Goal: Task Accomplishment & Management: Complete application form

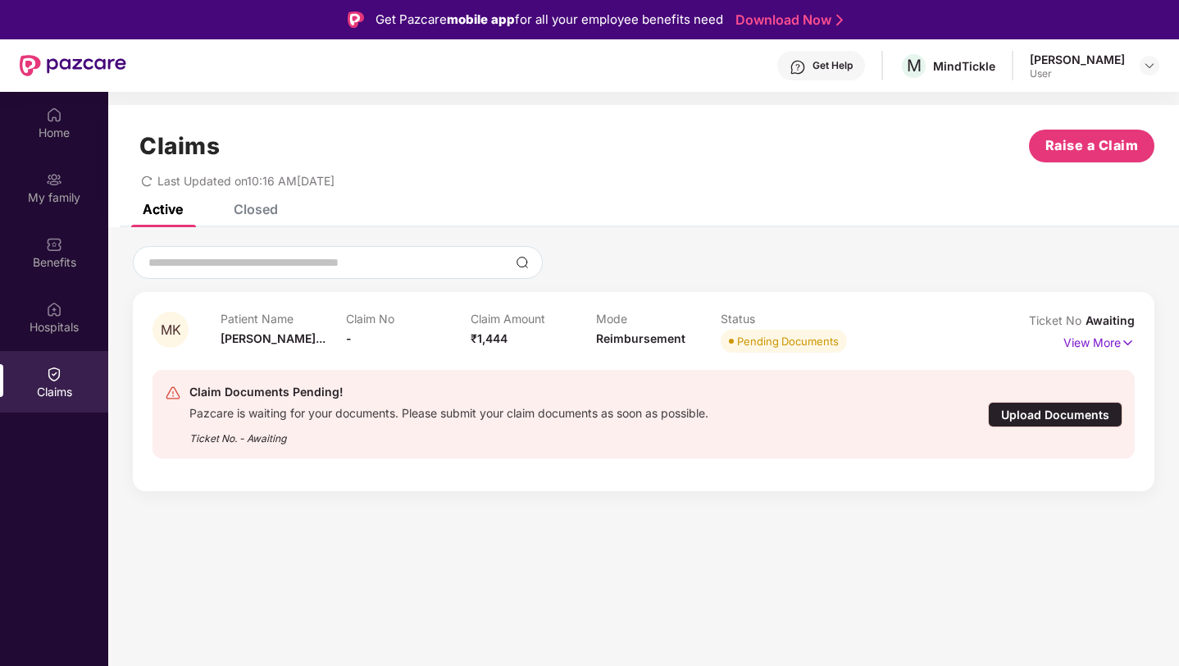
click at [1034, 417] on div "Upload Documents" at bounding box center [1055, 414] width 135 height 25
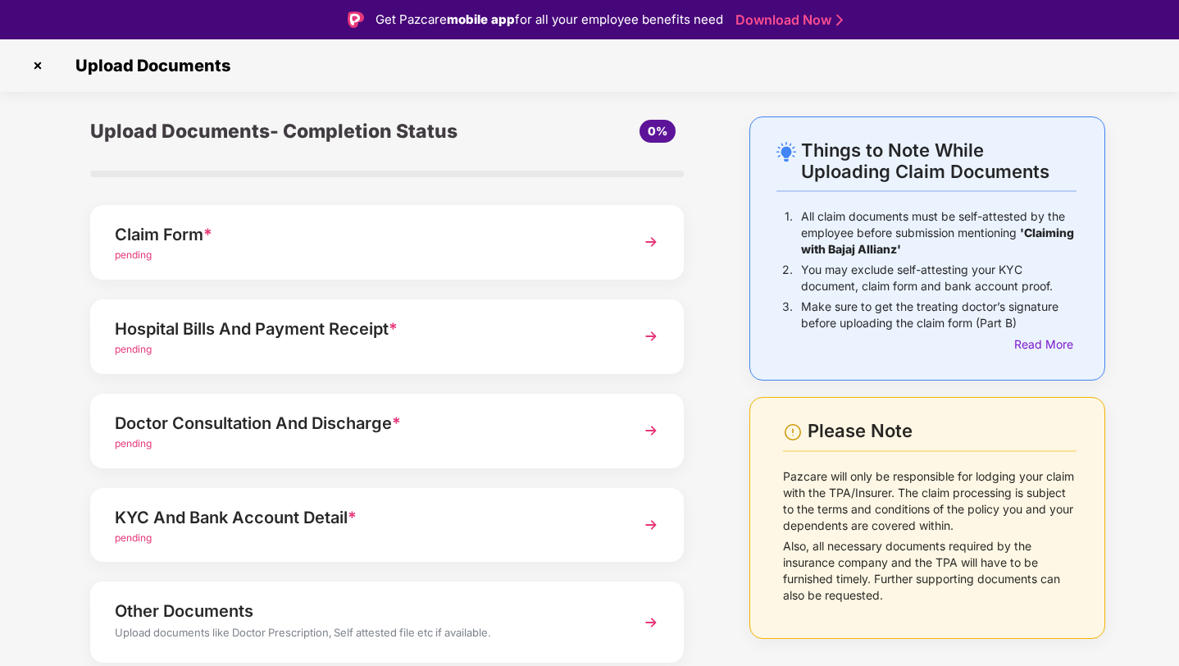
click at [189, 233] on div "Claim Form *" at bounding box center [364, 234] width 499 height 26
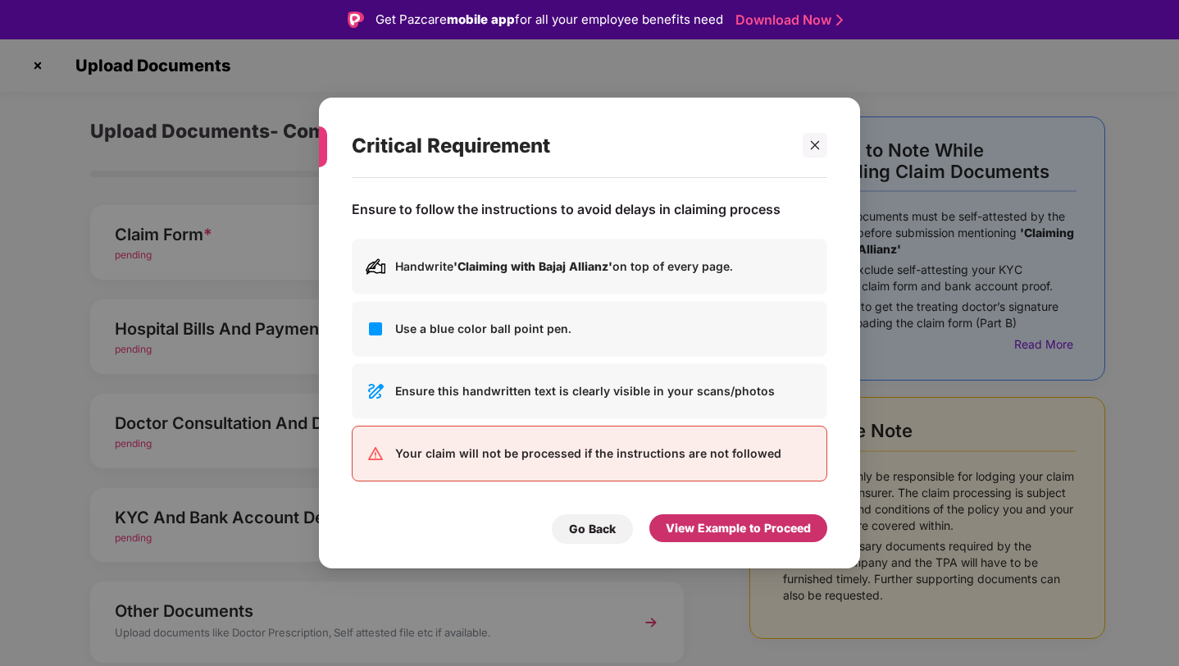
click at [704, 529] on div "View Example to Proceed" at bounding box center [738, 528] width 145 height 18
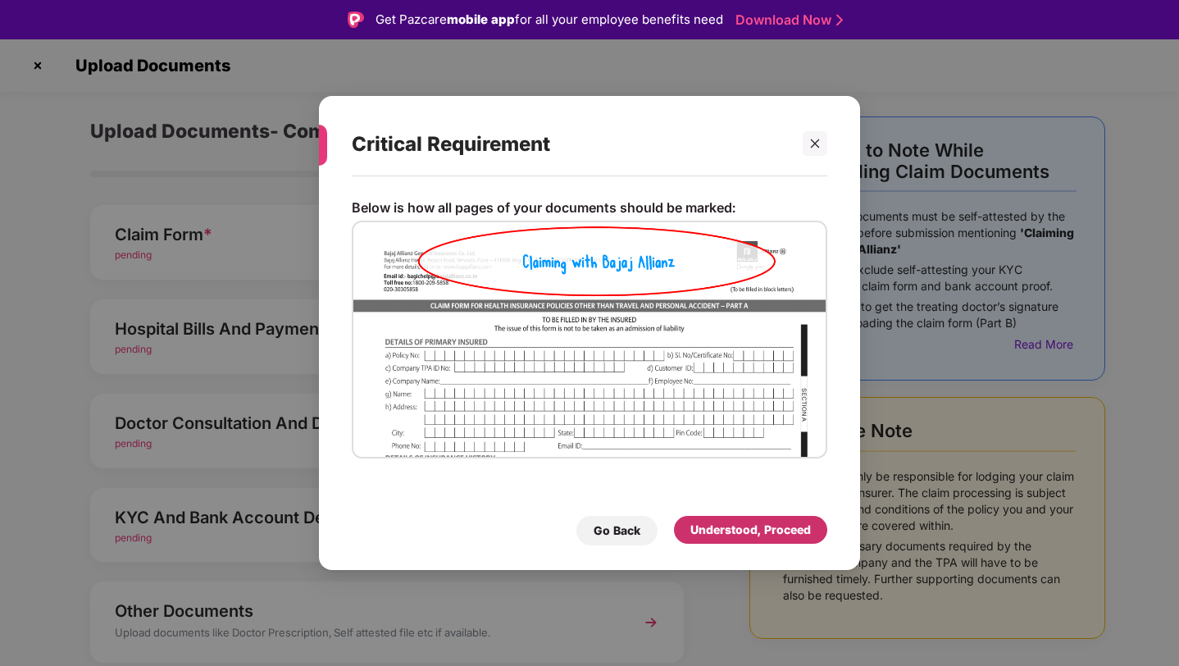
click at [704, 529] on div "Understood, Proceed" at bounding box center [751, 530] width 121 height 18
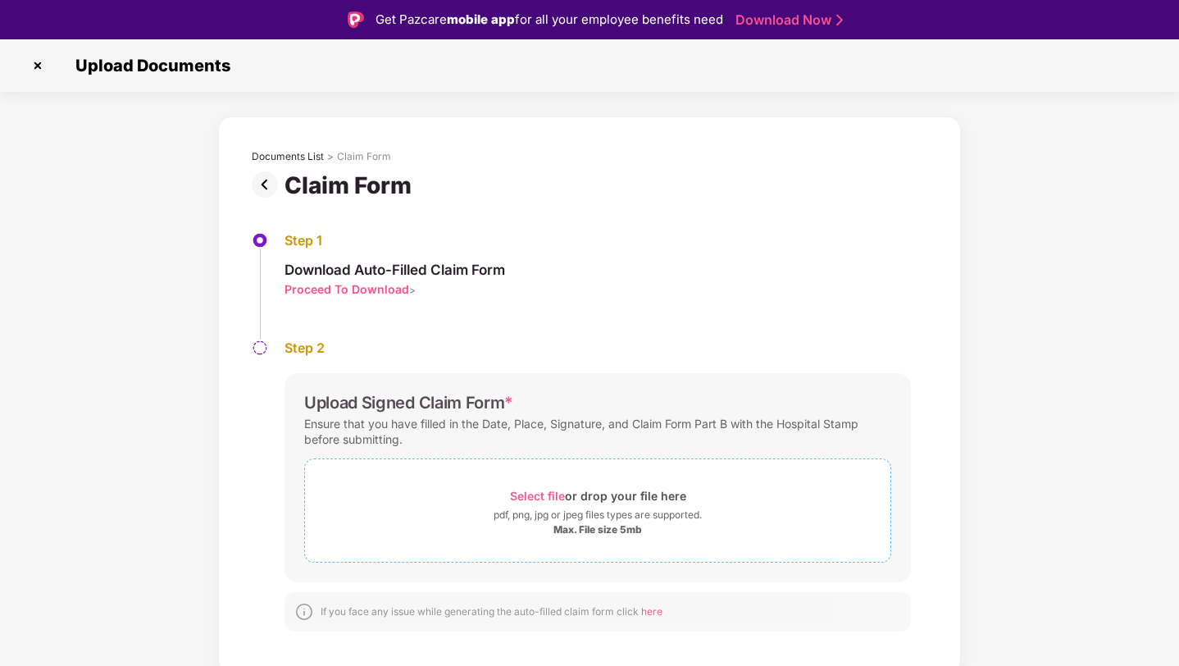
click at [613, 512] on div "pdf, png, jpg or jpeg files types are supported." at bounding box center [598, 515] width 208 height 16
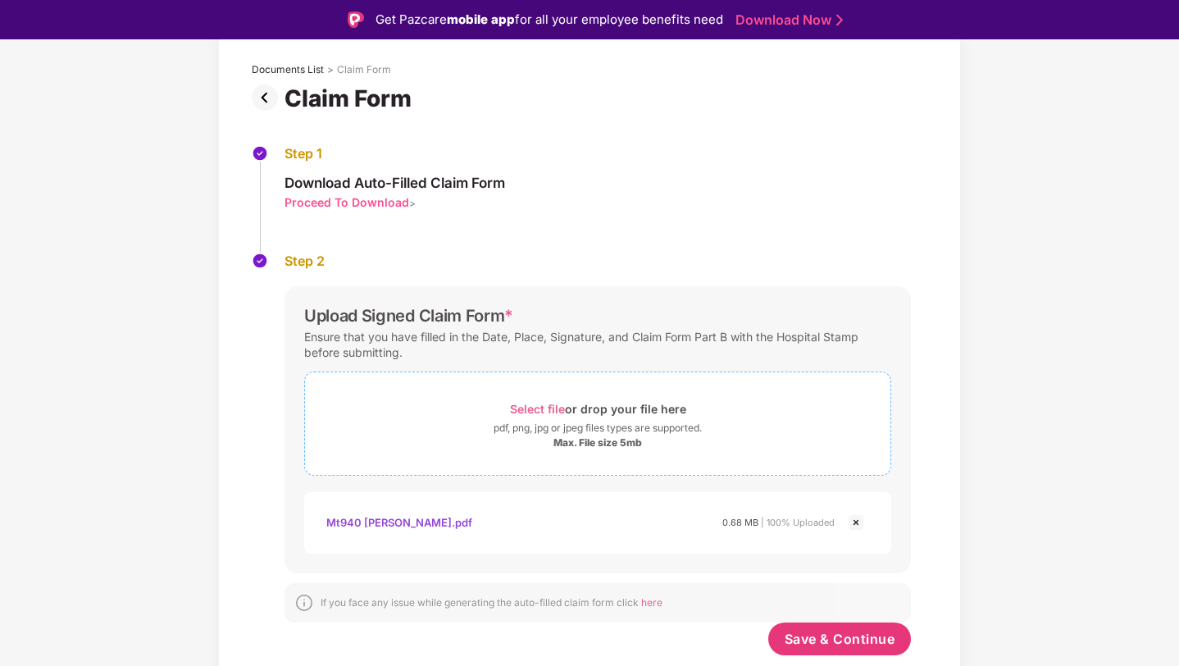
scroll to position [39, 0]
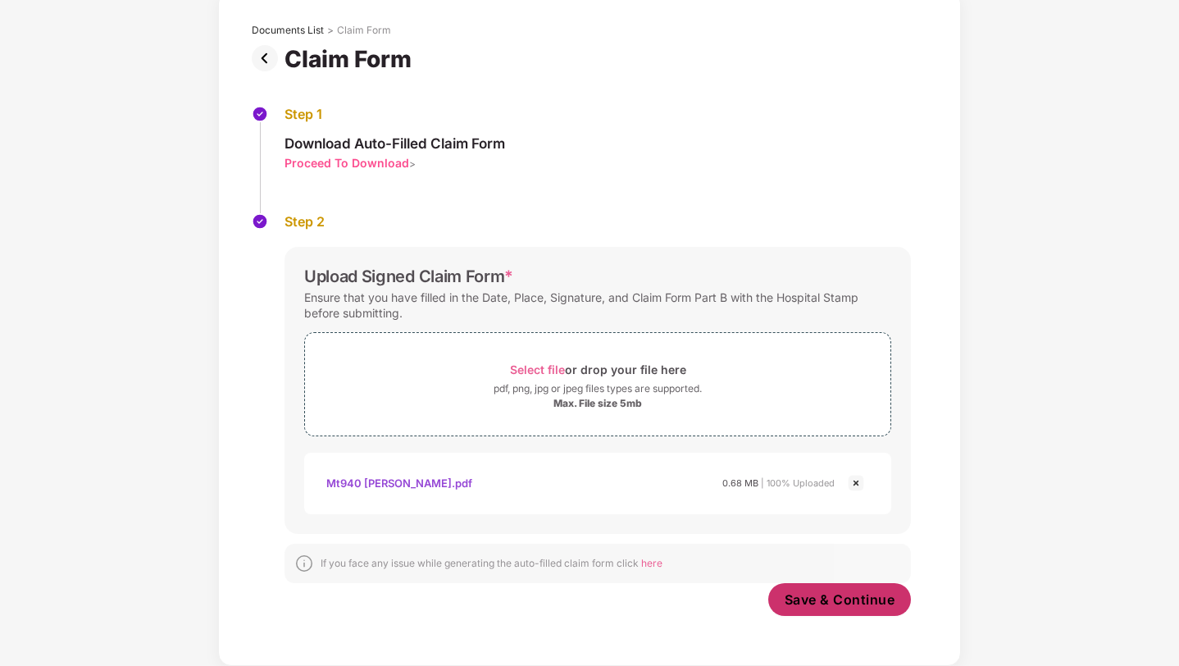
click at [812, 600] on span "Save & Continue" at bounding box center [840, 599] width 111 height 18
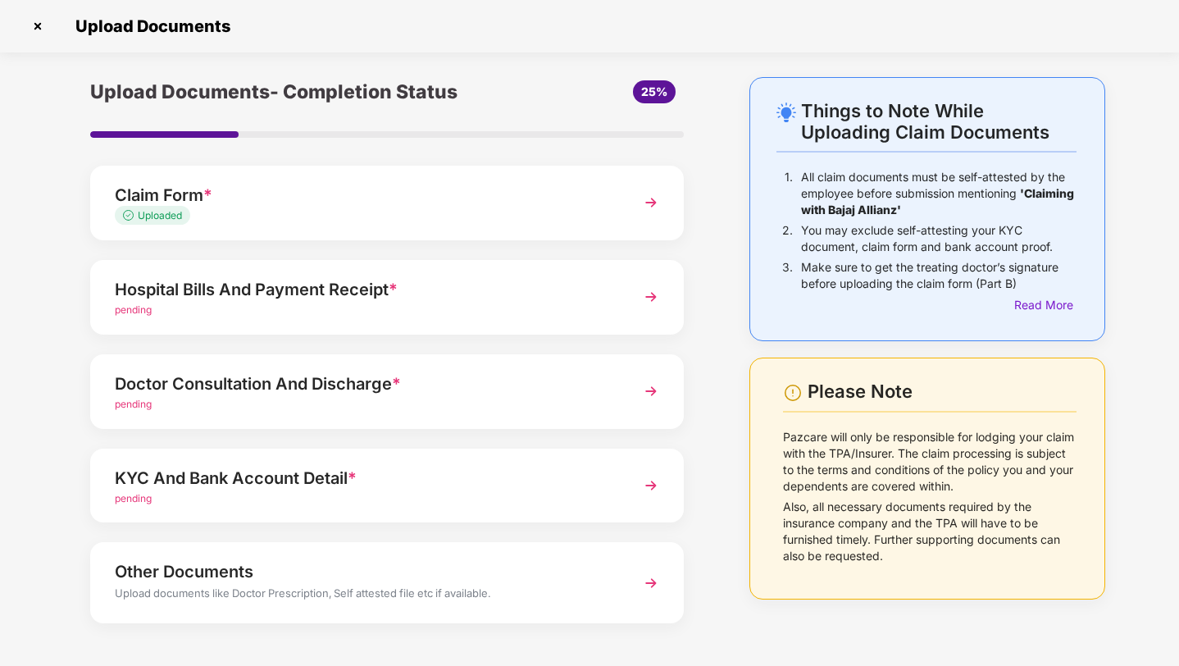
click at [147, 317] on div "pending" at bounding box center [364, 311] width 499 height 16
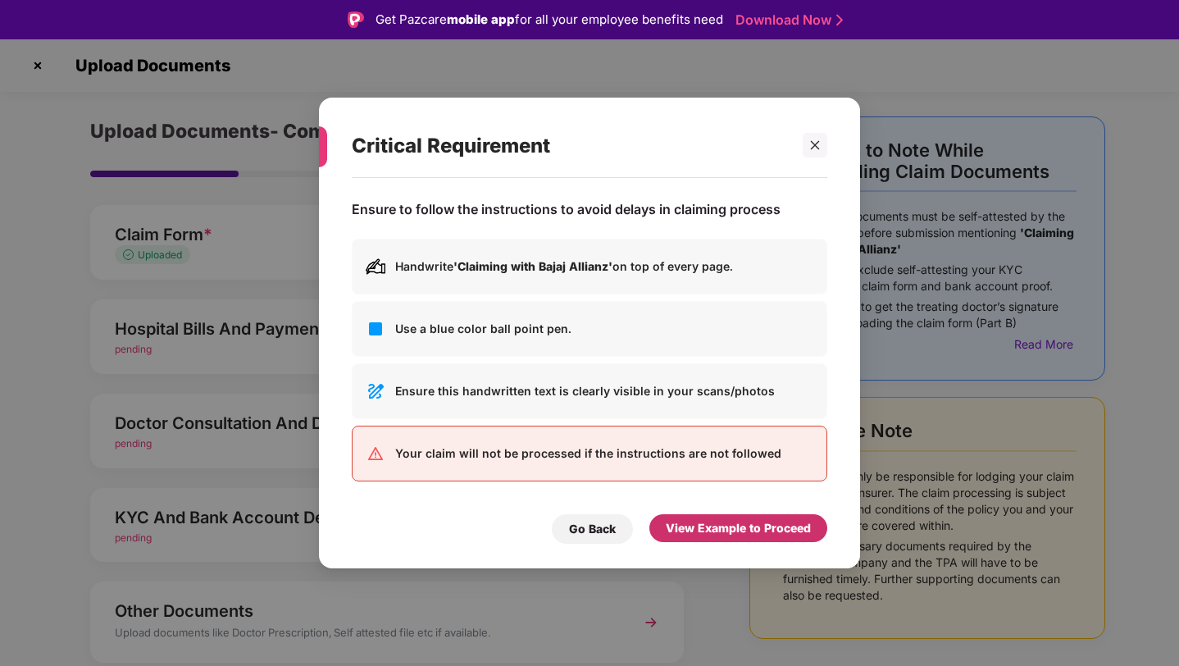
click at [740, 534] on div "View Example to Proceed" at bounding box center [738, 528] width 145 height 18
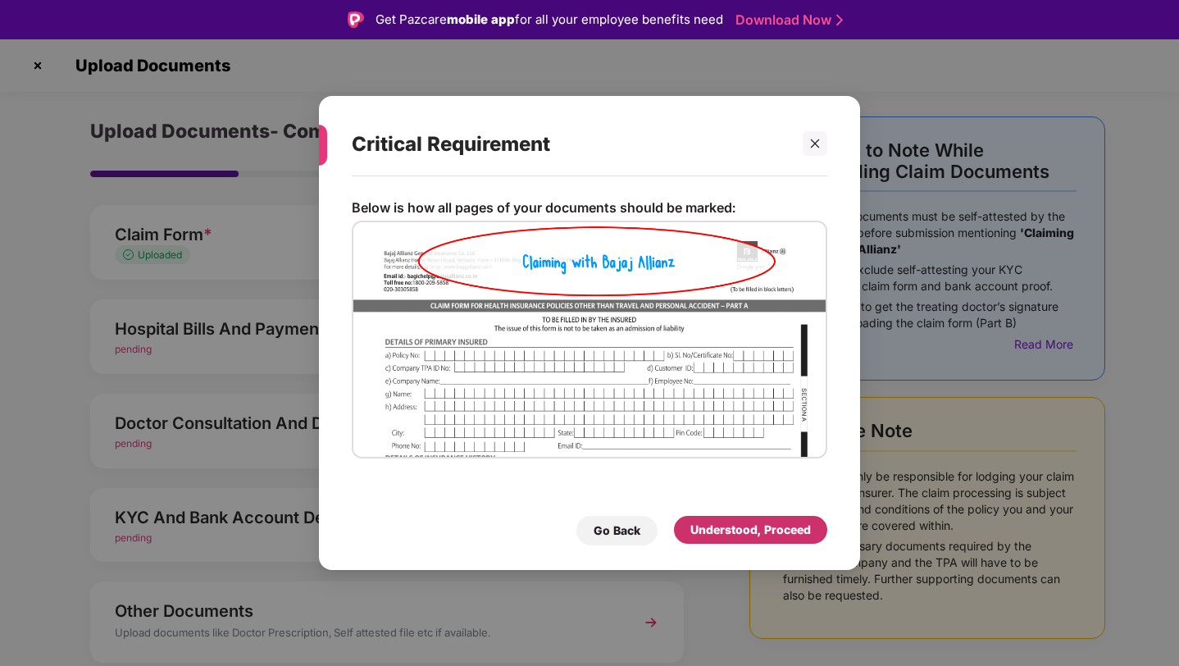
click at [740, 534] on div "Understood, Proceed" at bounding box center [751, 530] width 121 height 18
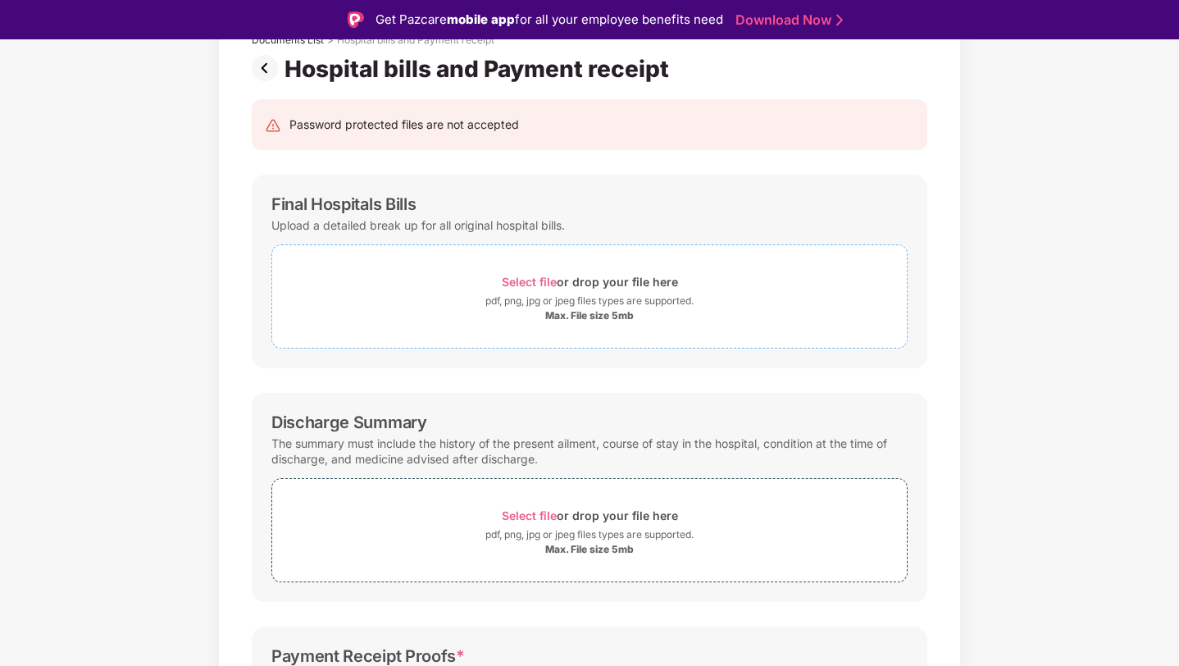
scroll to position [47, 0]
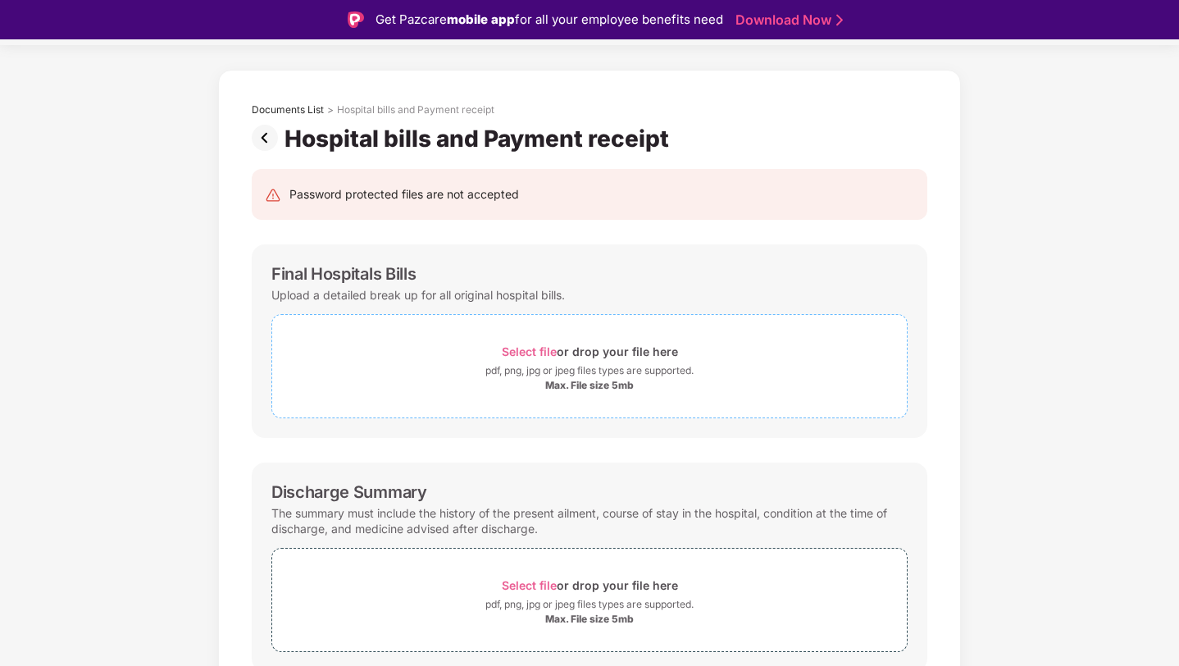
click at [590, 357] on div "Select file or drop your file here" at bounding box center [590, 351] width 176 height 22
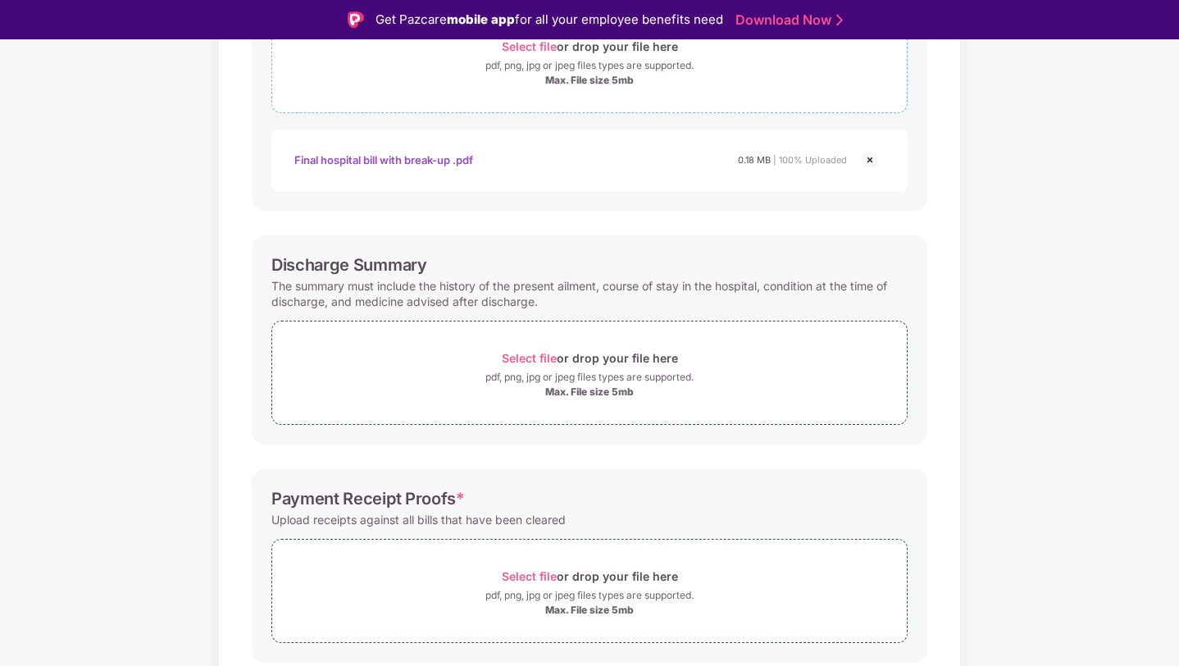
scroll to position [355, 0]
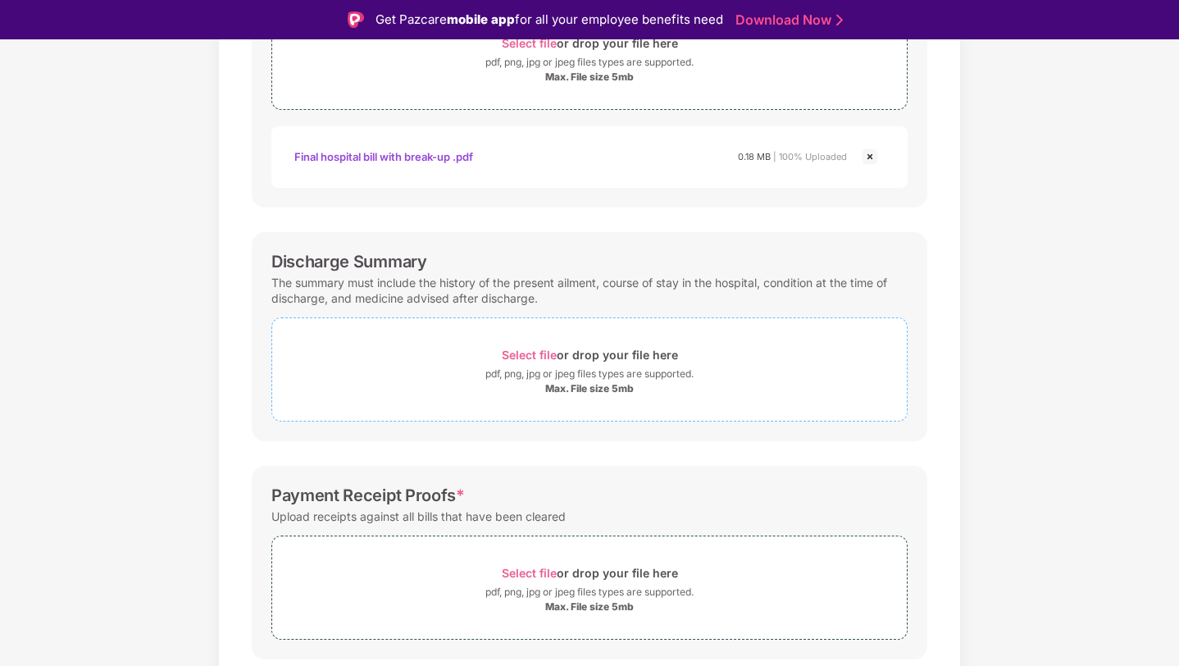
click at [619, 377] on div "pdf, png, jpg or jpeg files types are supported." at bounding box center [590, 374] width 208 height 16
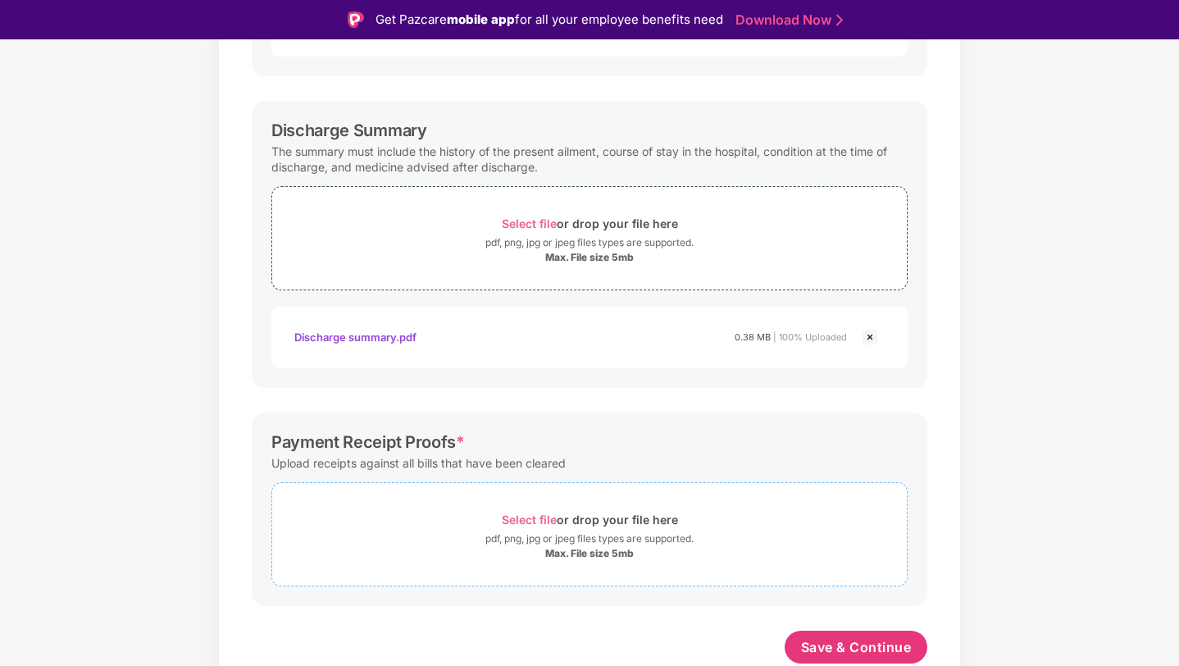
scroll to position [486, 0]
click at [548, 529] on div "Select file or drop your file here" at bounding box center [590, 519] width 176 height 22
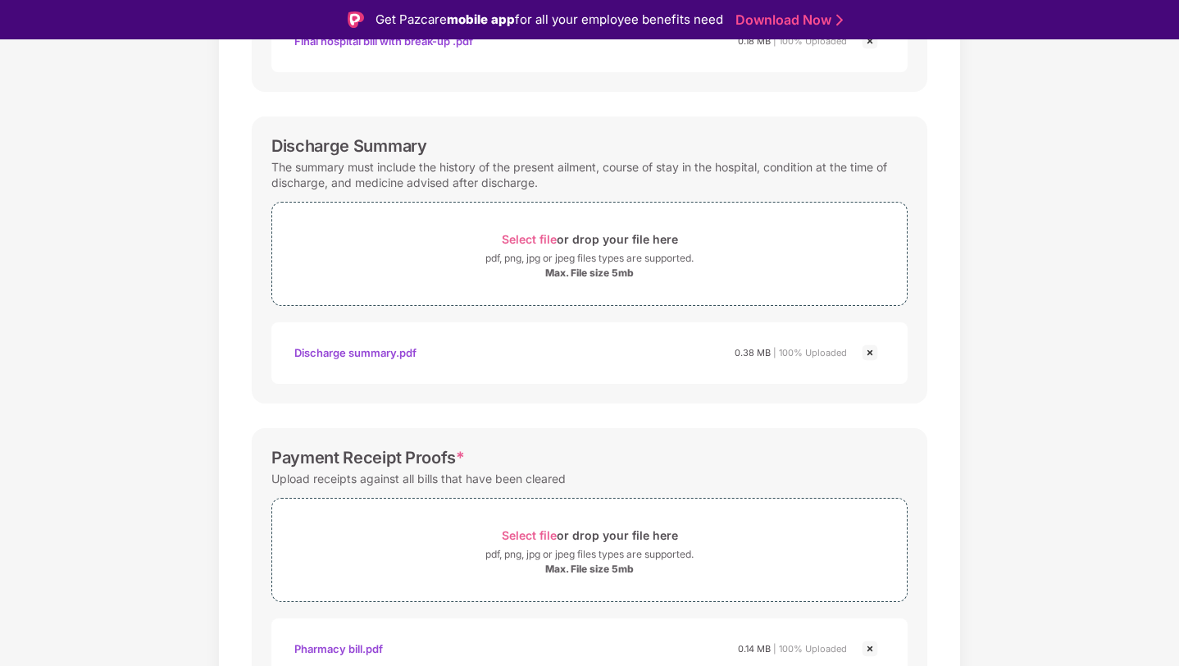
scroll to position [468, 0]
click at [650, 275] on div "Max. File size 5mb" at bounding box center [589, 275] width 635 height 13
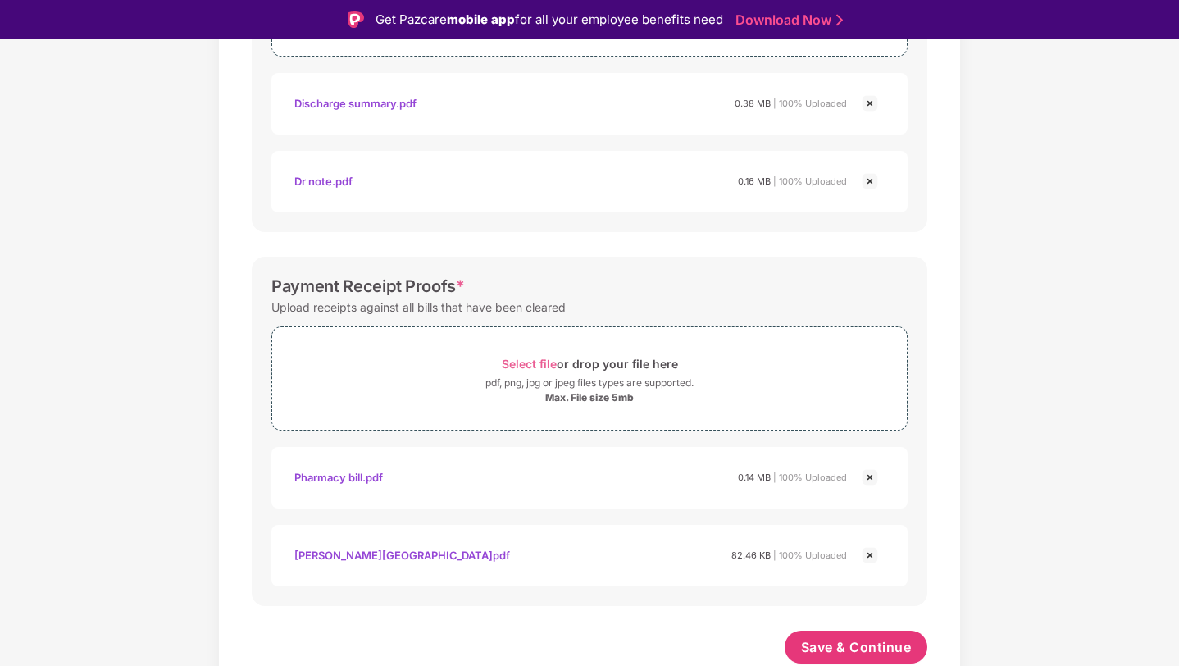
scroll to position [39, 0]
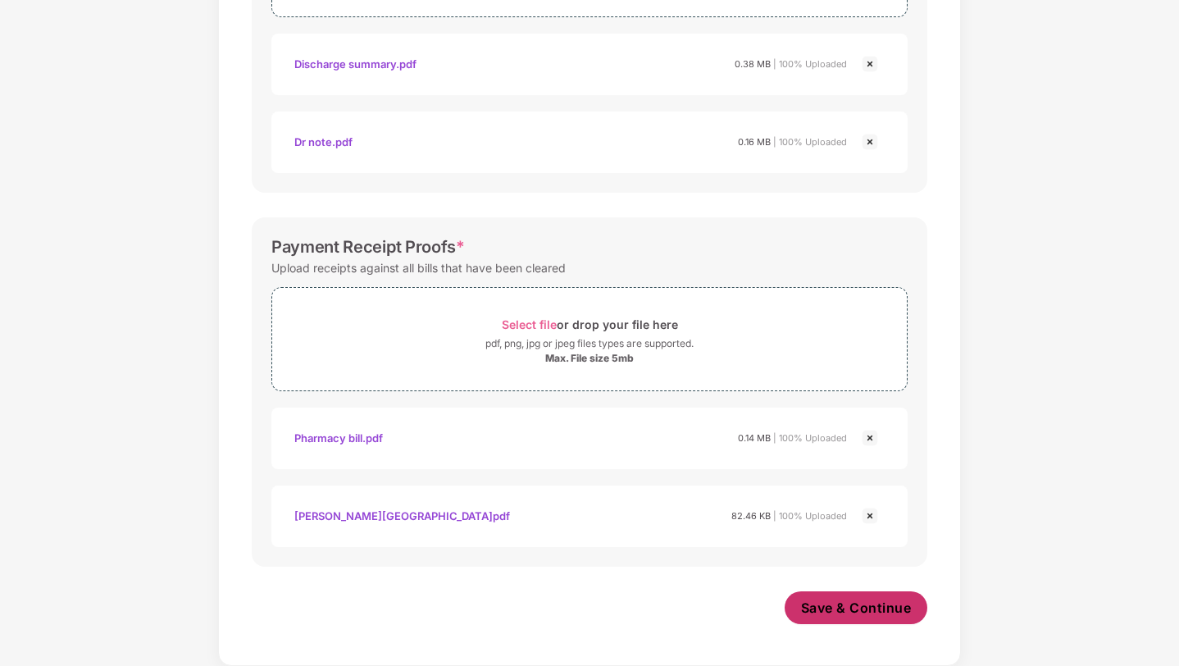
click at [860, 600] on span "Save & Continue" at bounding box center [856, 608] width 111 height 18
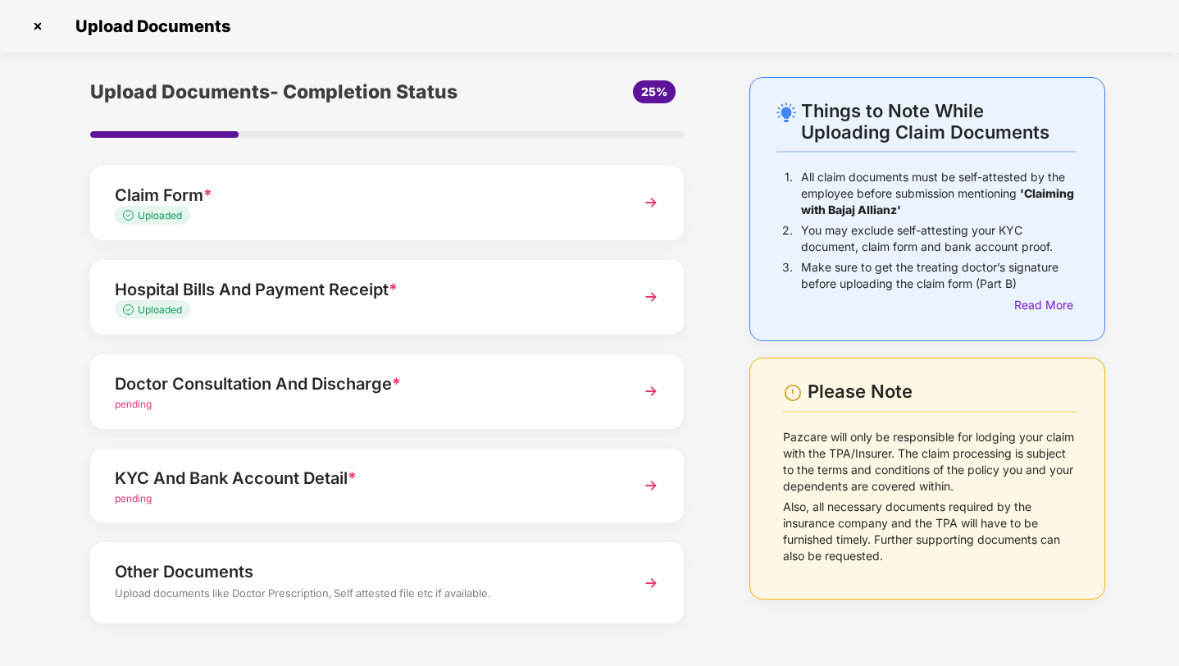
scroll to position [52, 0]
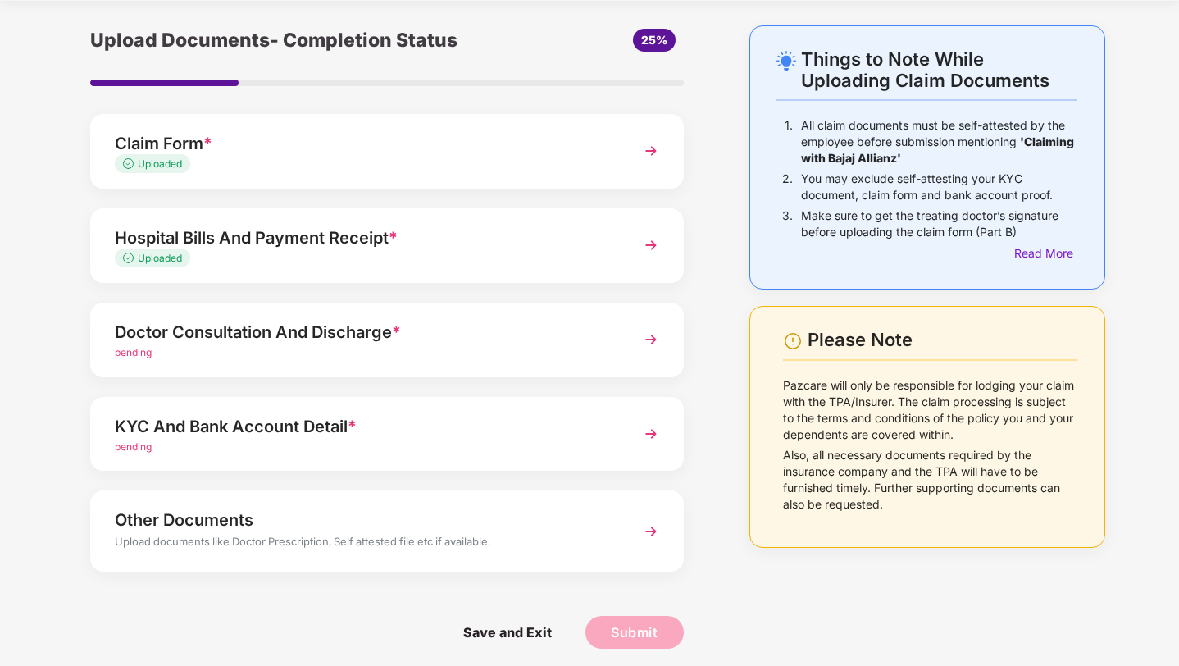
click at [282, 341] on div "Doctor Consultation And Discharge *" at bounding box center [364, 332] width 499 height 26
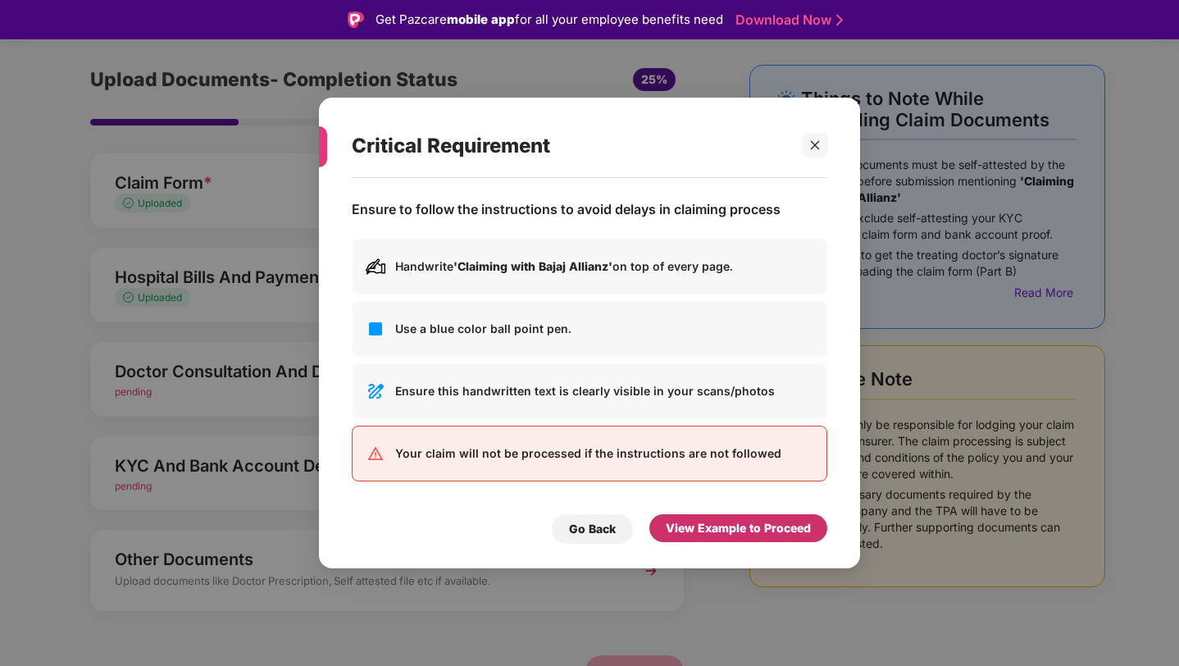
click at [683, 531] on div "View Example to Proceed" at bounding box center [738, 528] width 145 height 18
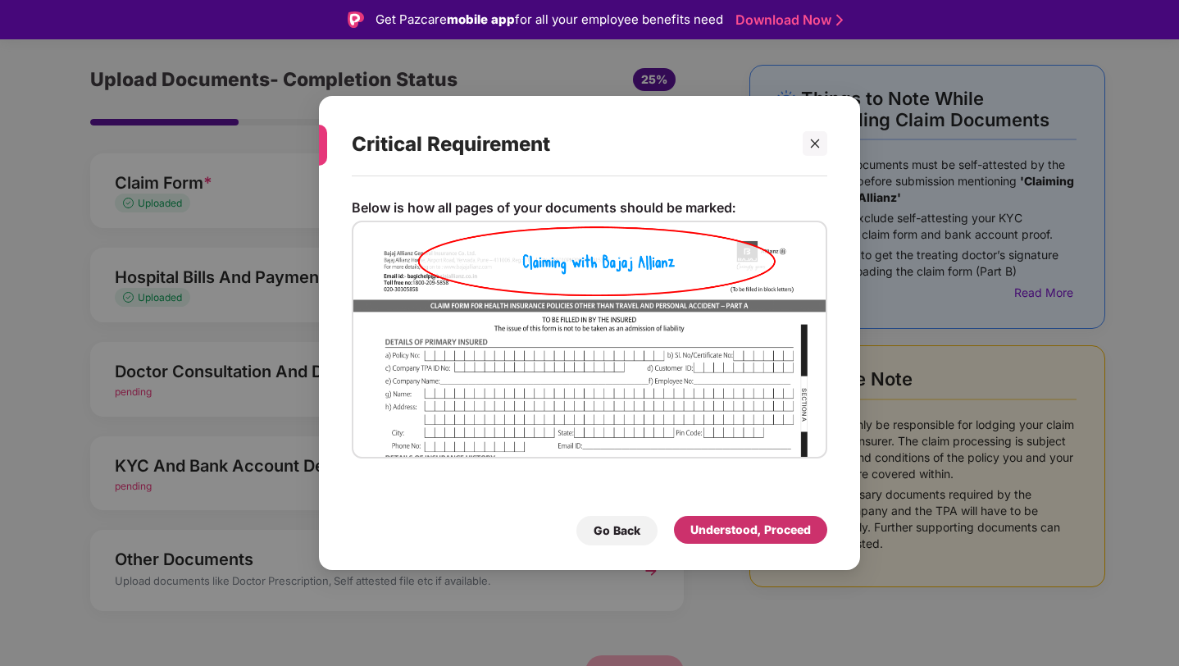
click at [692, 530] on div "Understood, Proceed" at bounding box center [751, 530] width 121 height 18
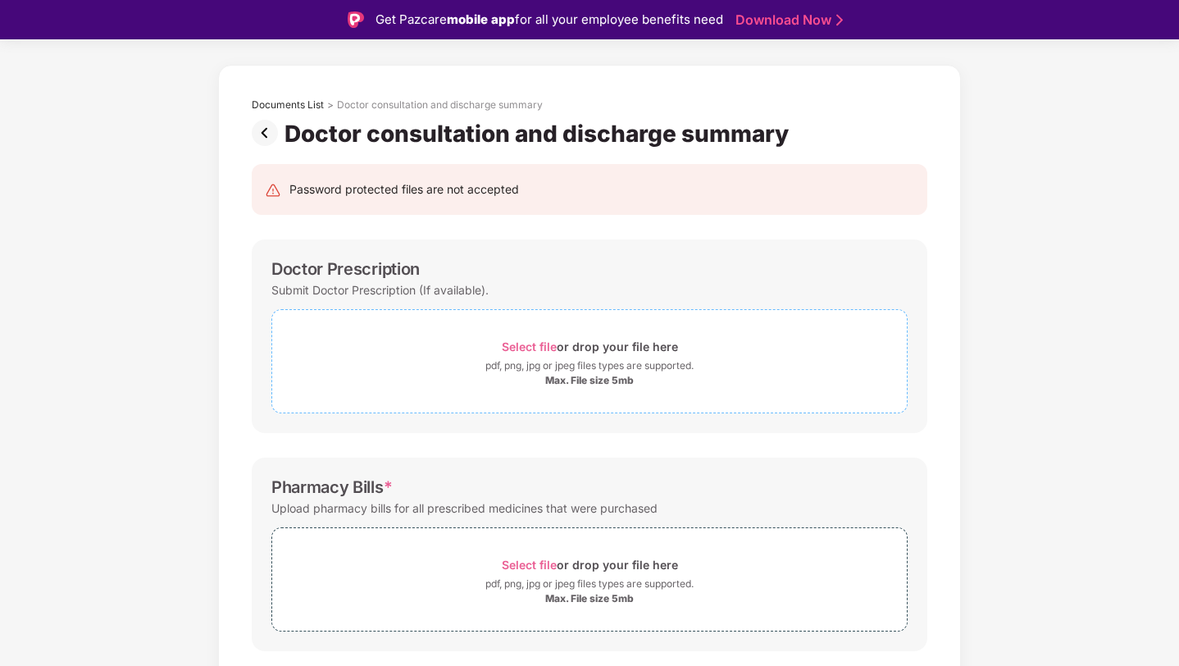
click at [502, 354] on div "Select file or drop your file here" at bounding box center [590, 346] width 176 height 22
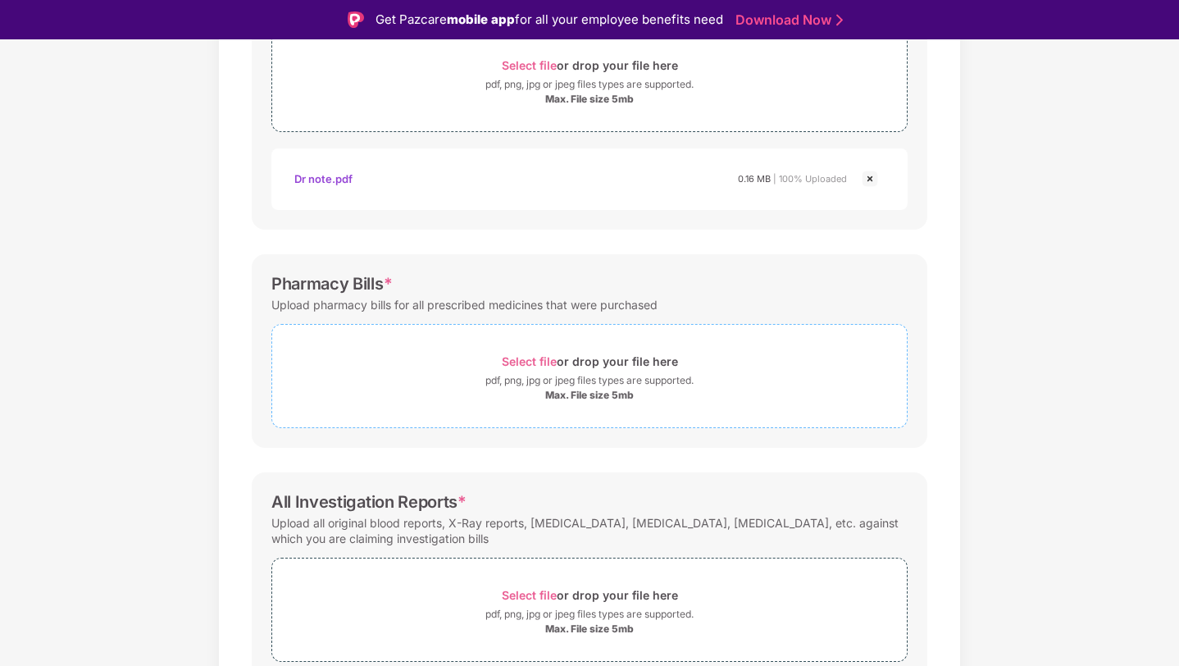
scroll to position [328, 0]
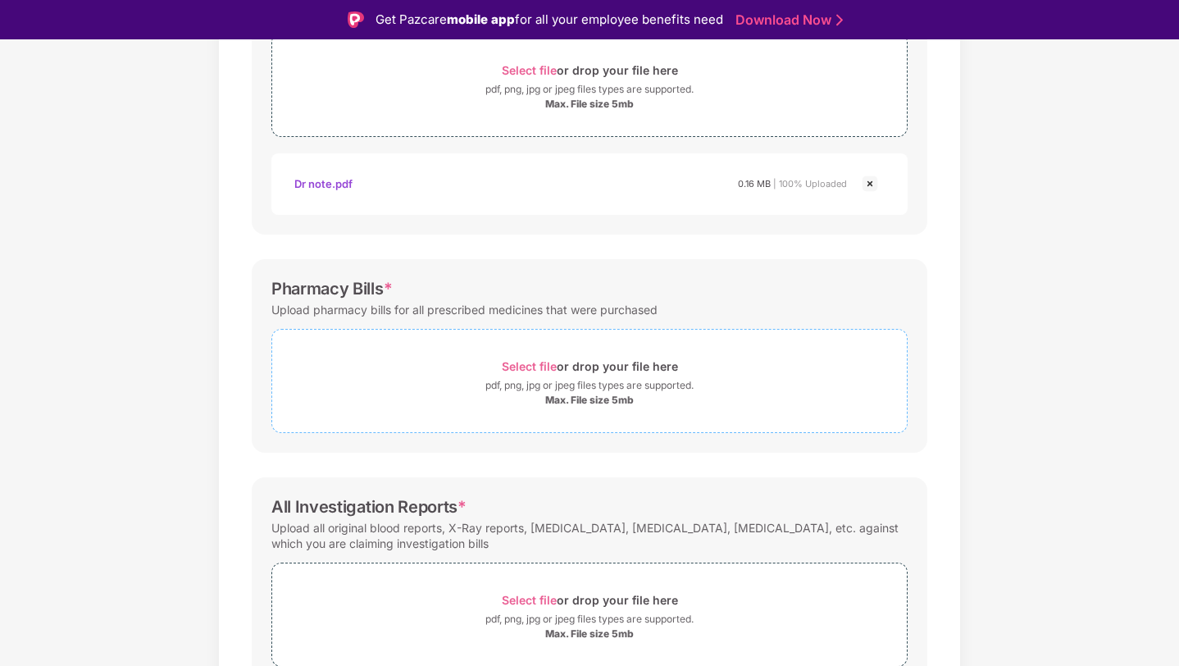
click at [581, 365] on div "Select file or drop your file here" at bounding box center [590, 366] width 176 height 22
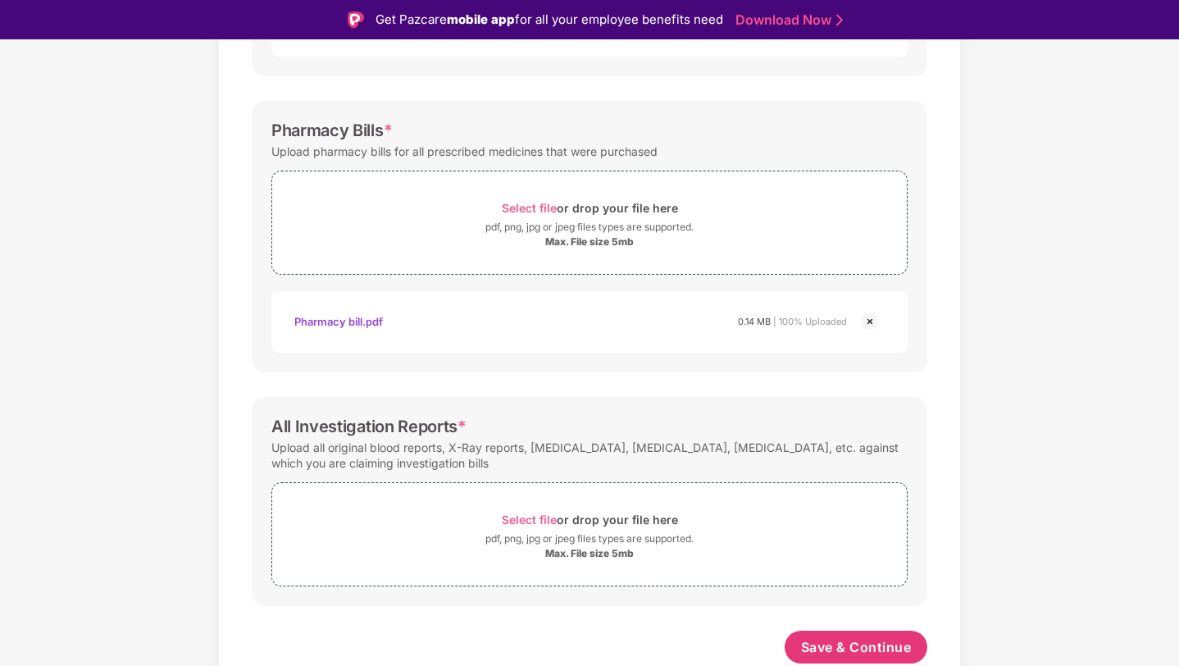
scroll to position [486, 0]
click at [849, 656] on button "Save & Continue" at bounding box center [857, 647] width 144 height 33
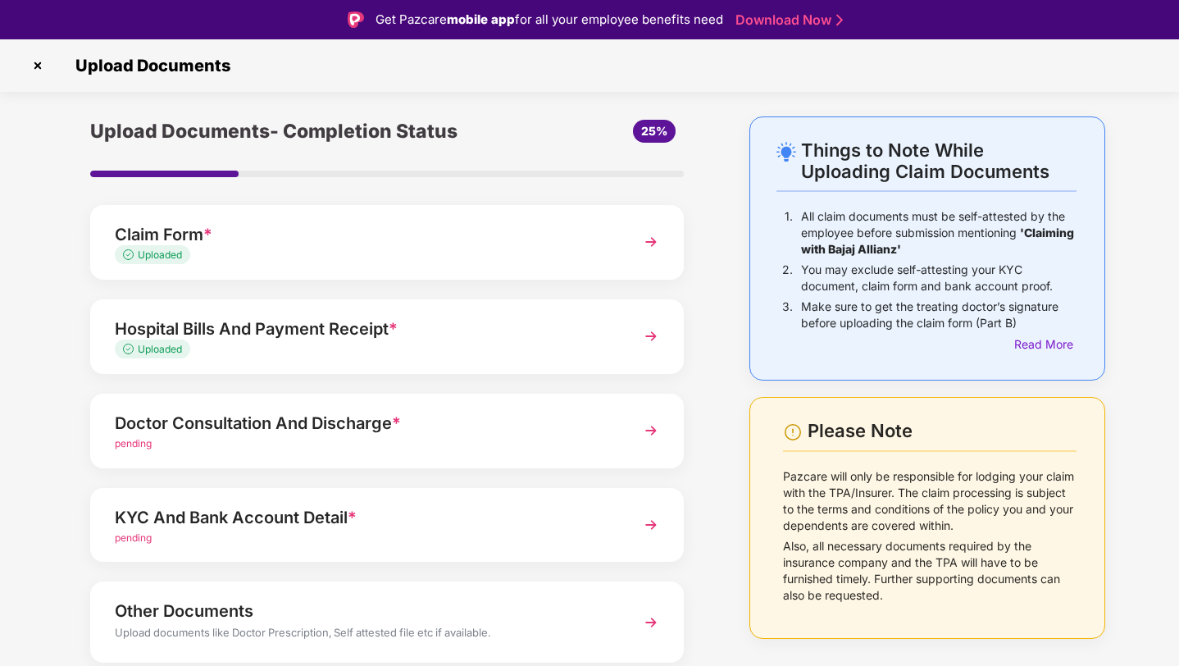
click at [653, 431] on img at bounding box center [651, 431] width 30 height 30
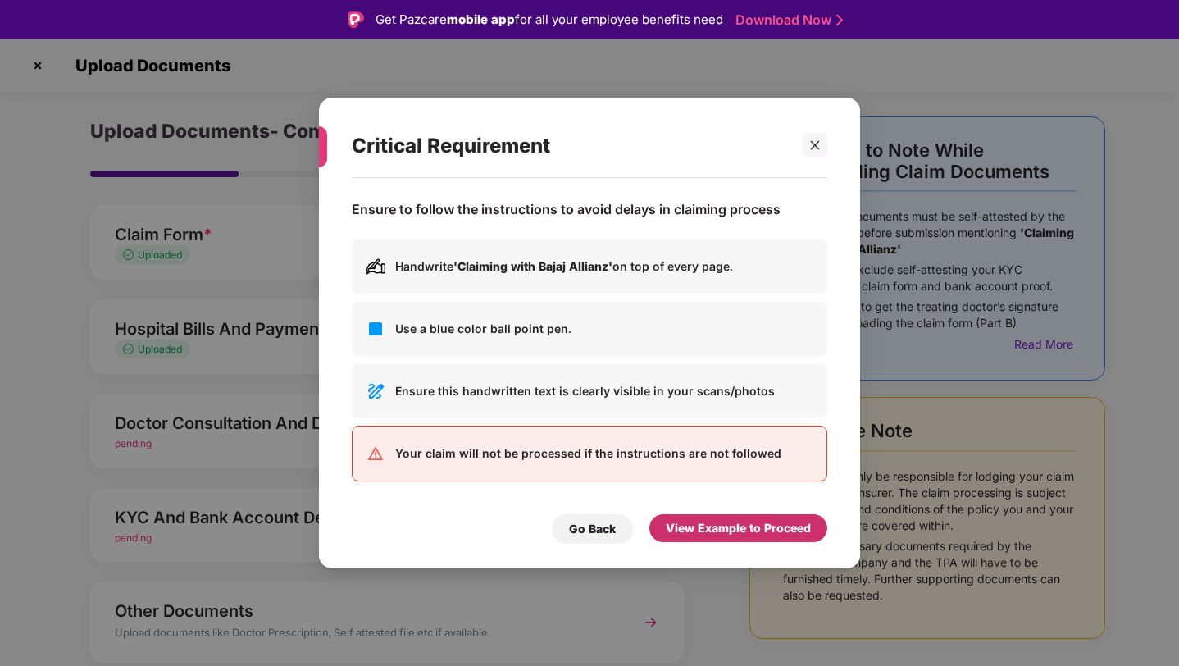
click at [729, 526] on div "View Example to Proceed" at bounding box center [738, 528] width 145 height 18
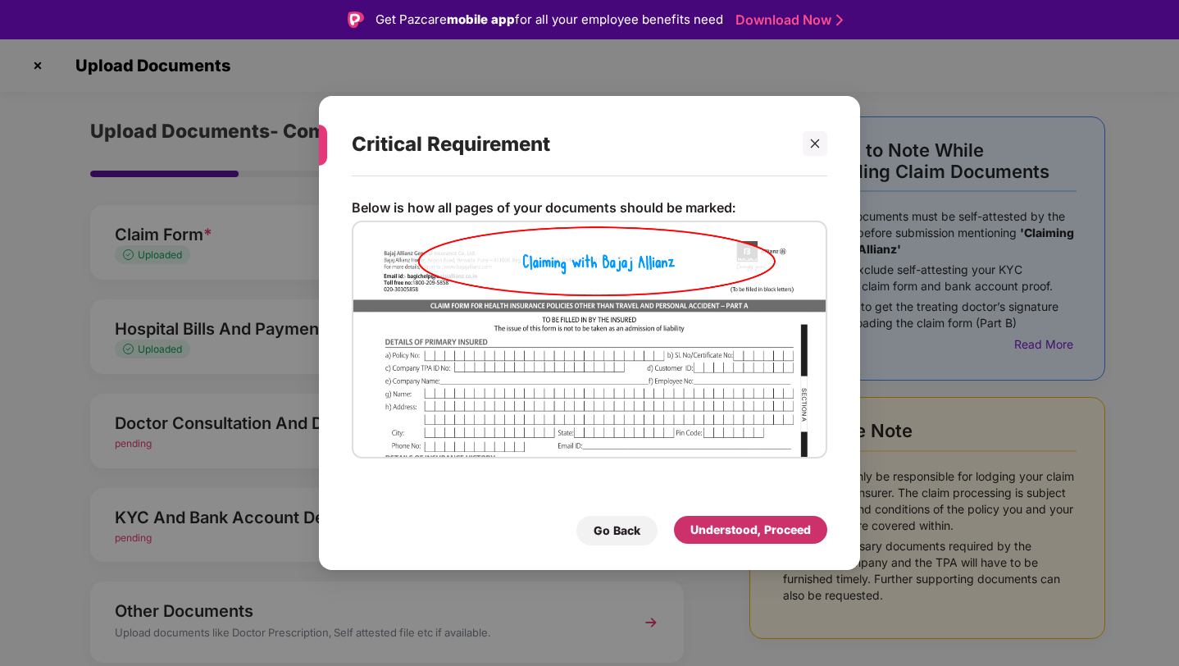
click at [729, 526] on div "Understood, Proceed" at bounding box center [751, 530] width 121 height 18
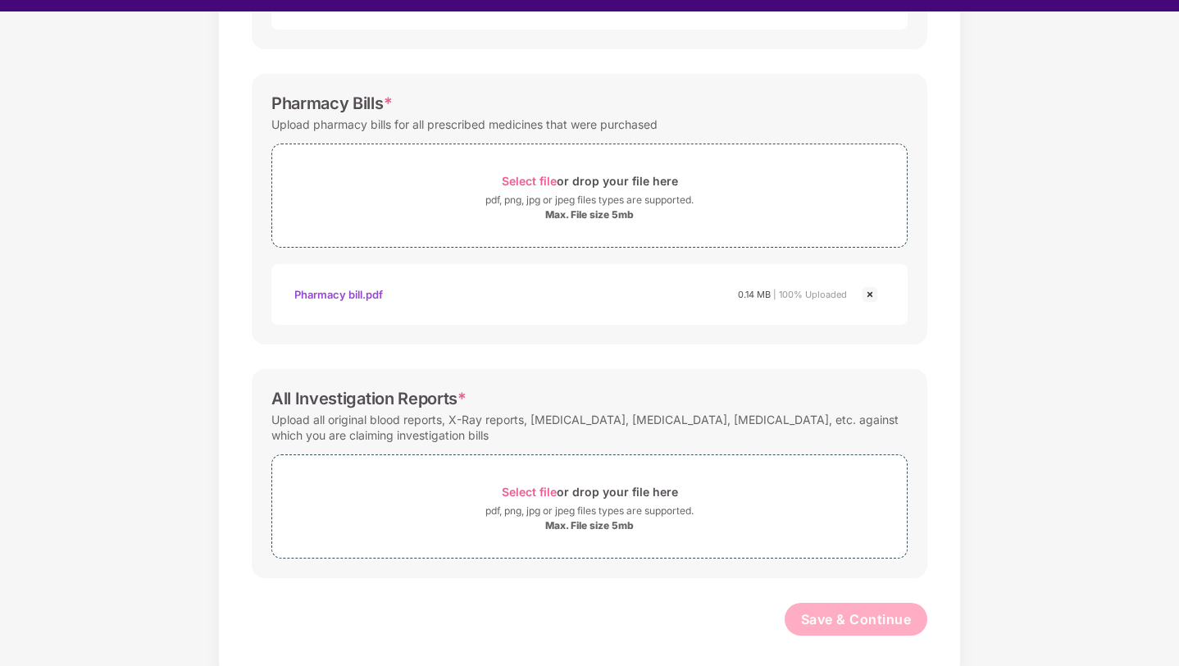
scroll to position [30, 0]
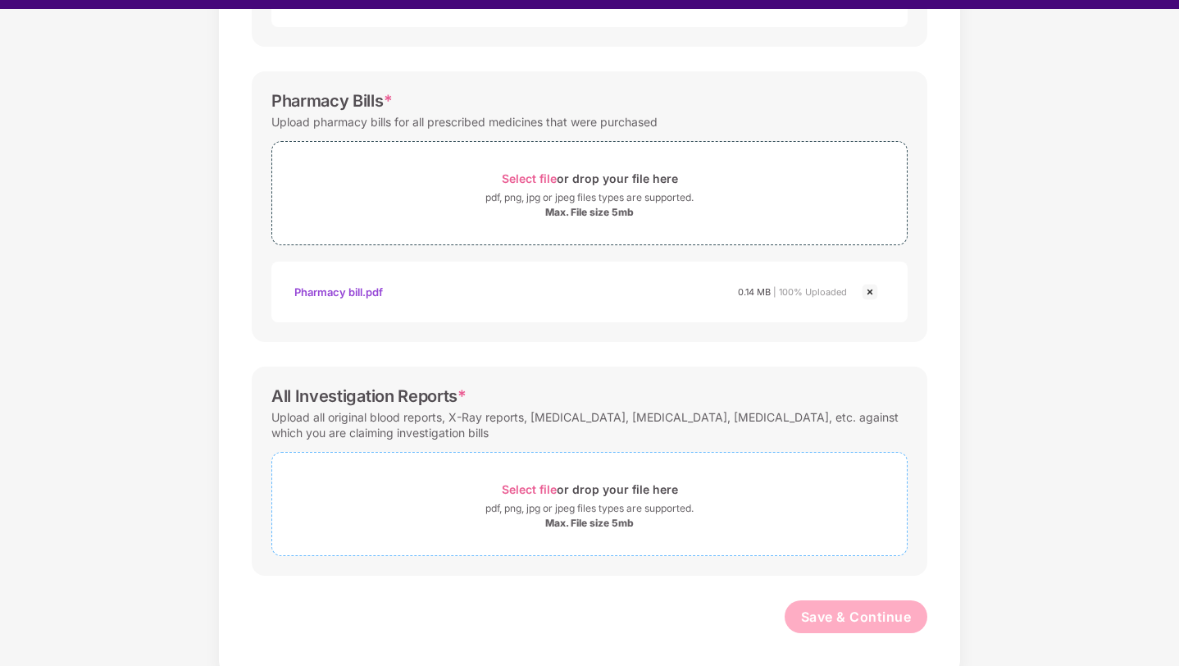
click at [610, 490] on div "Select file or drop your file here" at bounding box center [590, 489] width 176 height 22
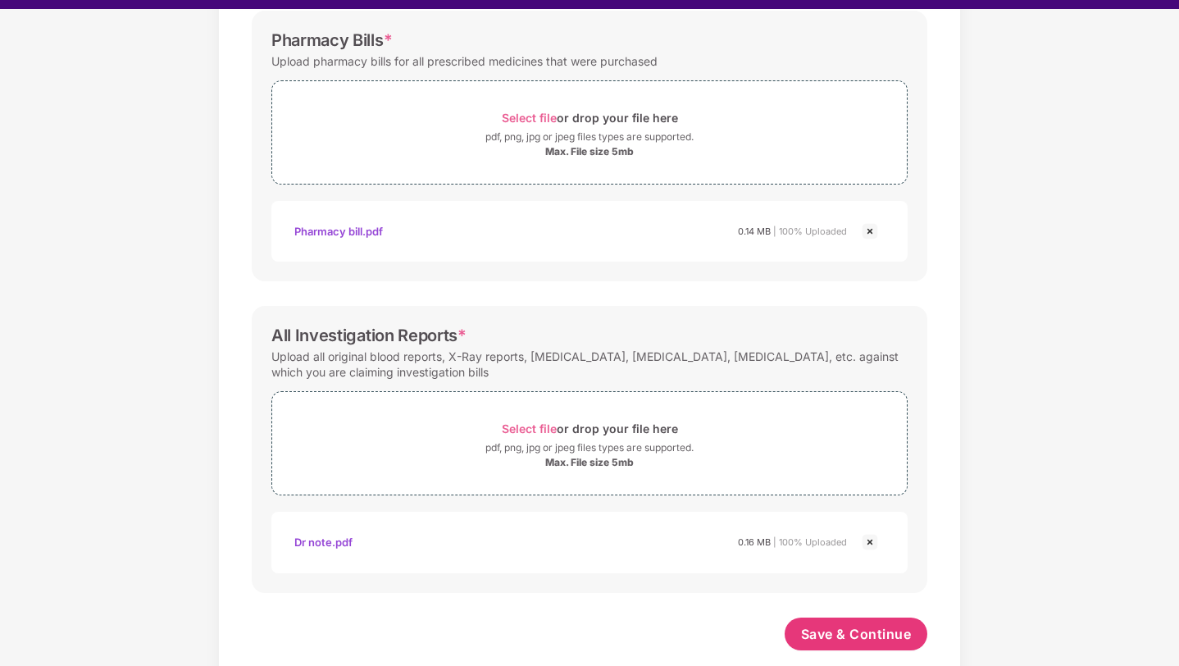
scroll to position [563, 0]
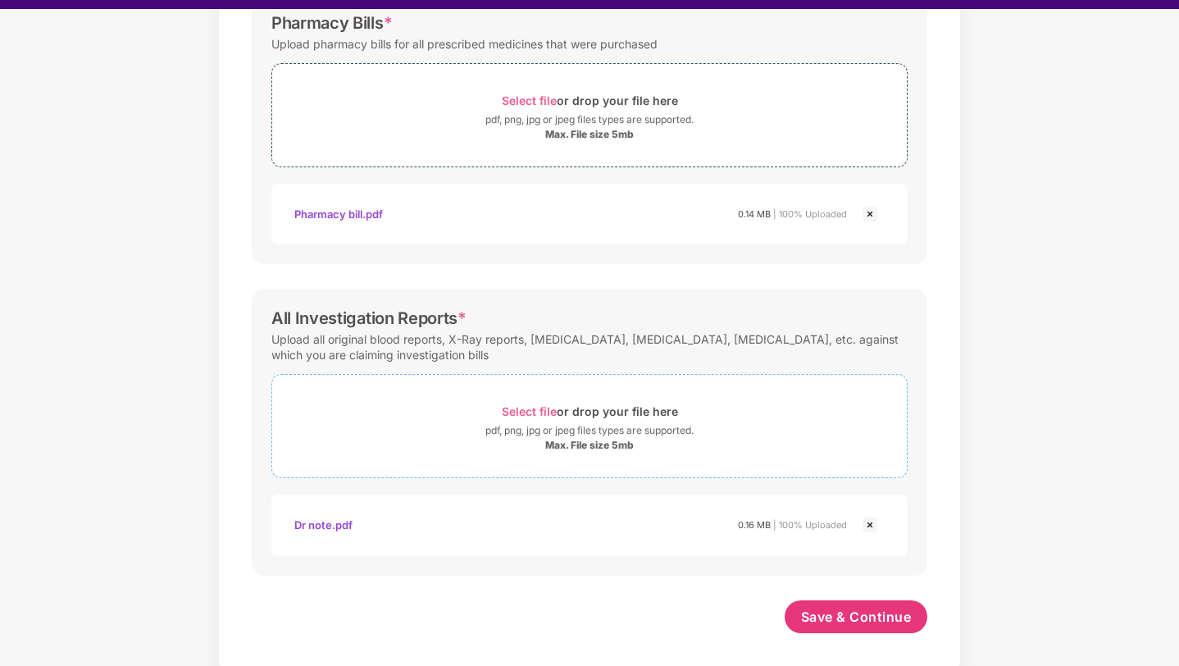
click at [645, 436] on div "pdf, png, jpg or jpeg files types are supported." at bounding box center [590, 430] width 208 height 16
click at [876, 623] on span "Save & Continue" at bounding box center [856, 617] width 111 height 18
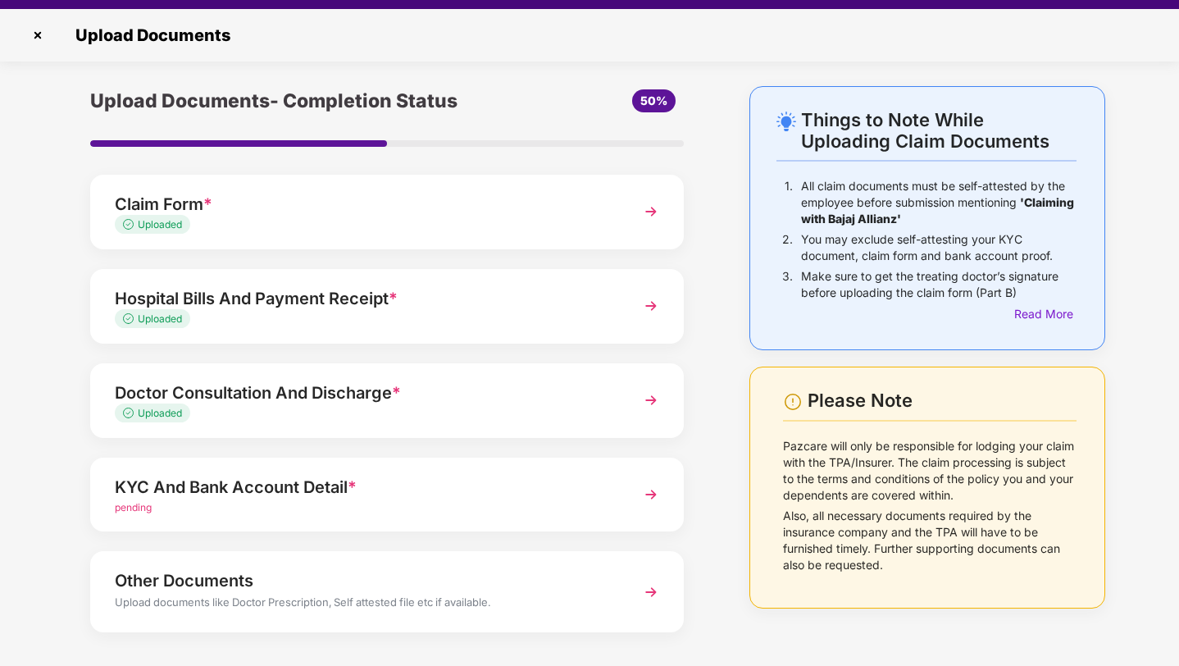
click at [252, 308] on div "Hospital Bills And Payment Receipt *" at bounding box center [364, 298] width 499 height 26
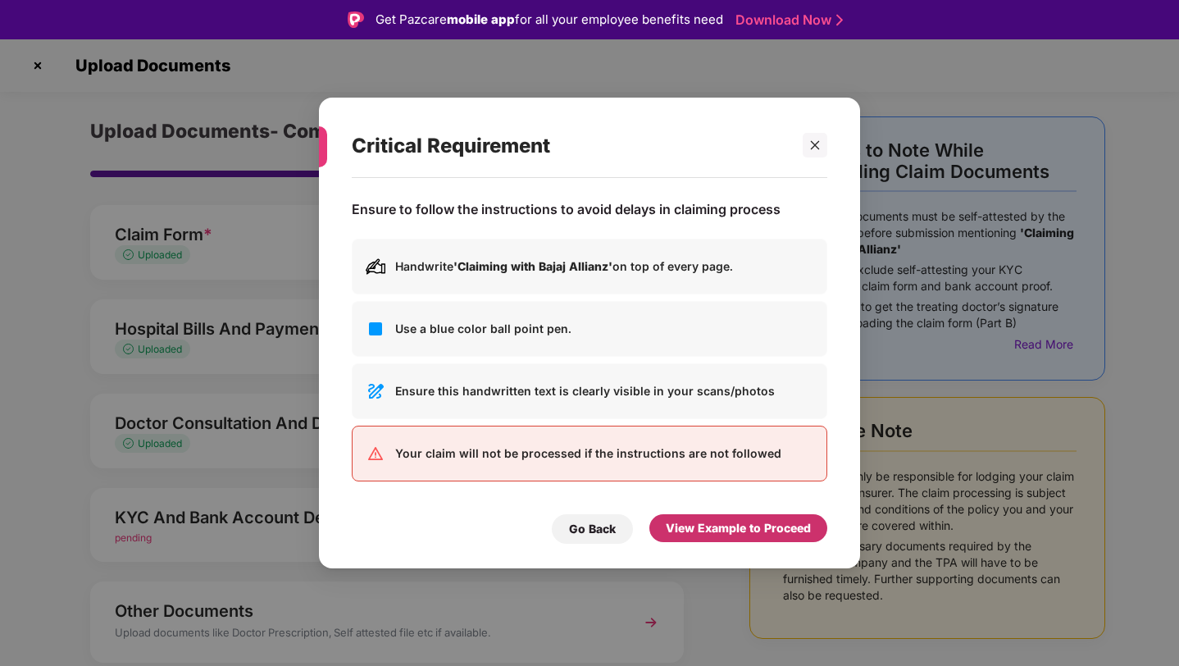
click at [714, 531] on div "View Example to Proceed" at bounding box center [738, 528] width 145 height 18
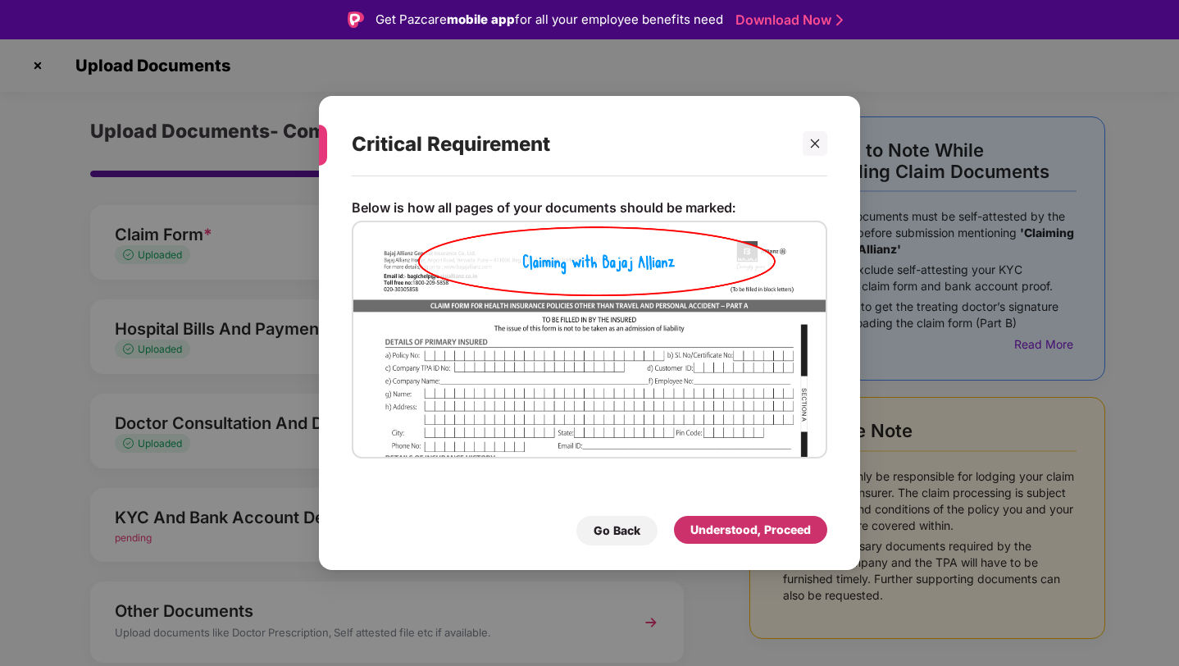
click at [714, 531] on div "Understood, Proceed" at bounding box center [751, 530] width 121 height 18
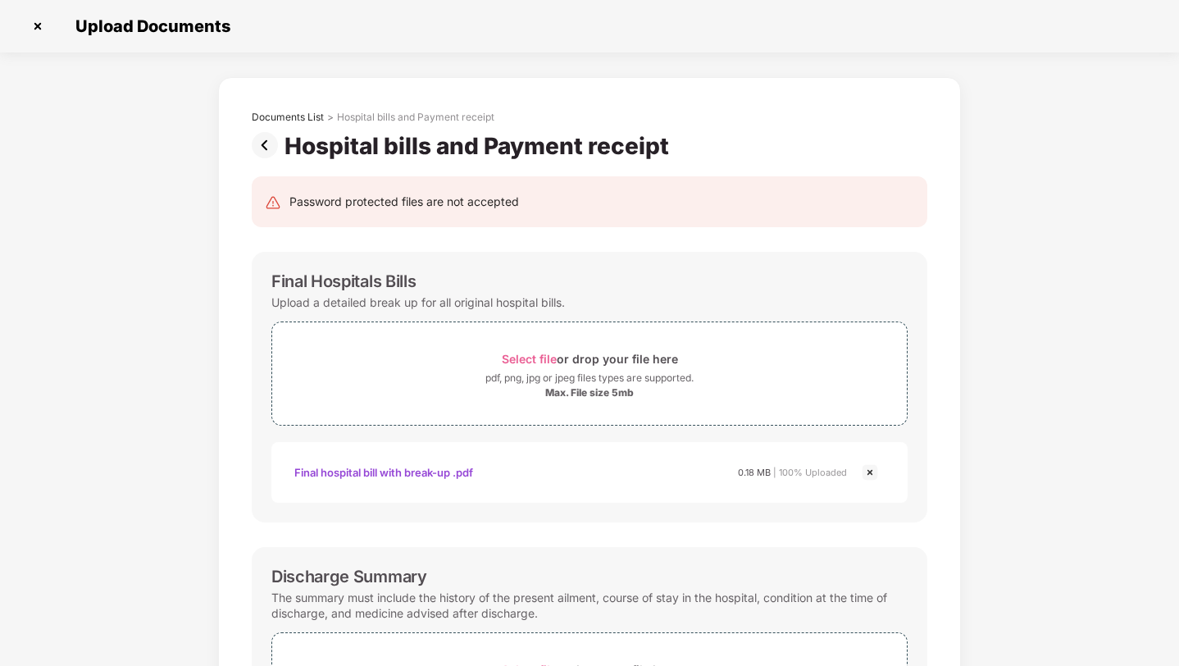
click at [266, 145] on img at bounding box center [268, 145] width 33 height 26
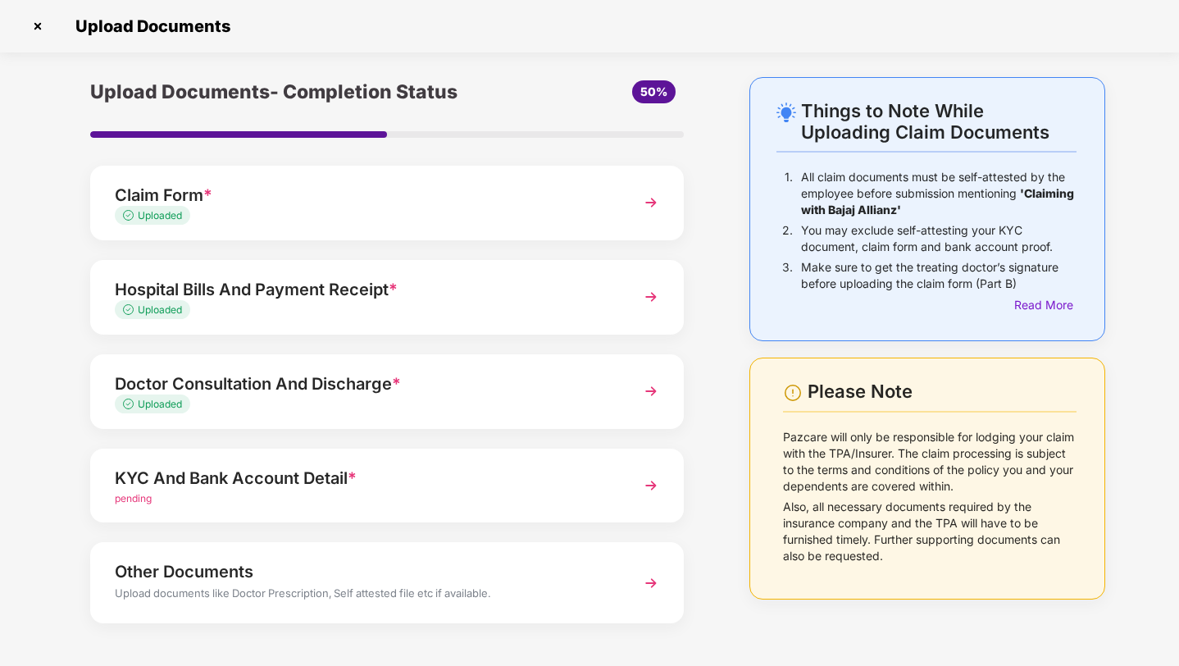
scroll to position [59, 0]
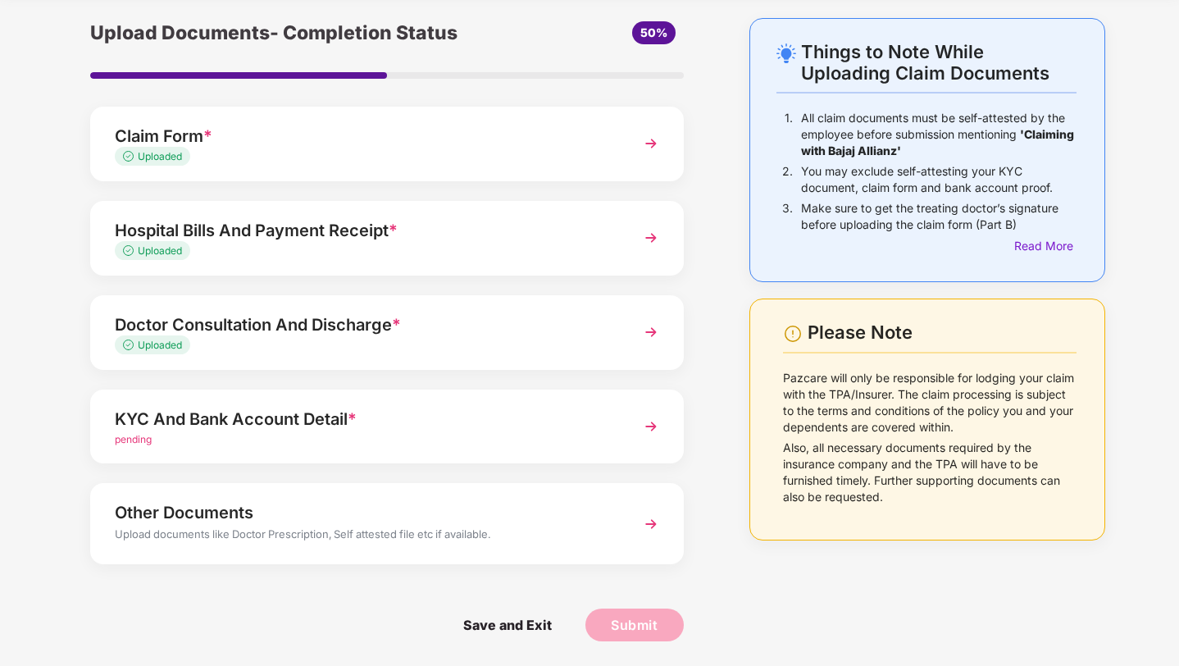
click at [202, 434] on div "pending" at bounding box center [364, 440] width 499 height 16
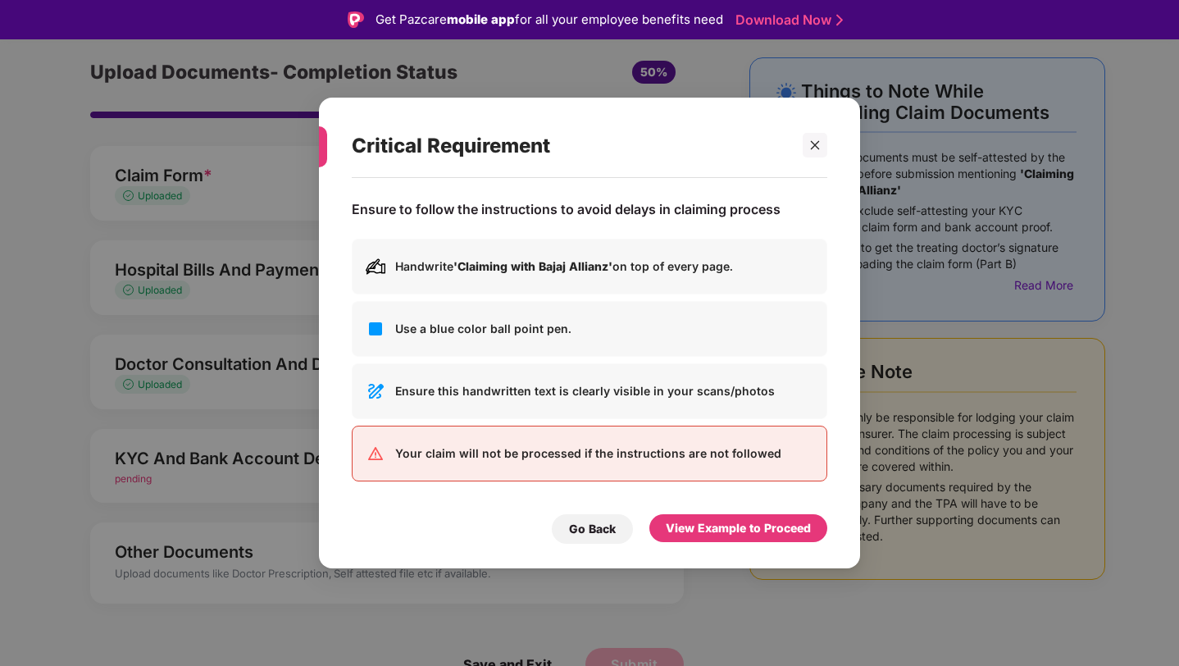
click at [694, 508] on div "Go Back View Example to Proceed" at bounding box center [590, 525] width 476 height 38
click at [694, 515] on div "View Example to Proceed" at bounding box center [739, 528] width 178 height 28
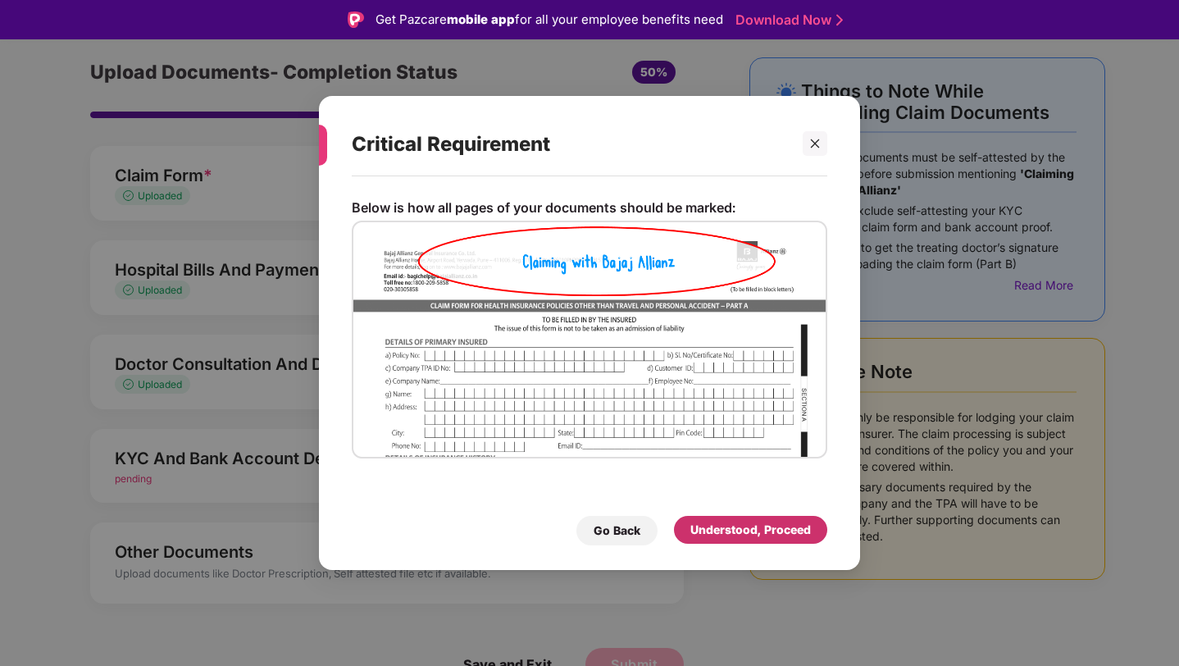
click at [710, 519] on div "Understood, Proceed" at bounding box center [750, 530] width 153 height 28
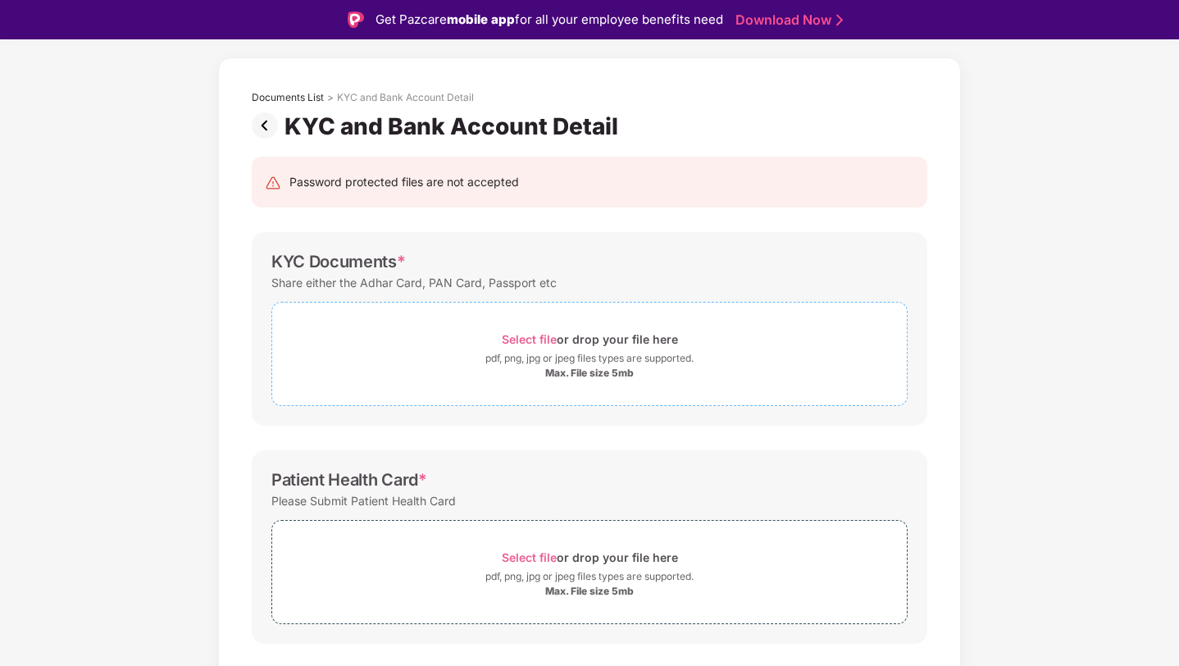
scroll to position [142, 0]
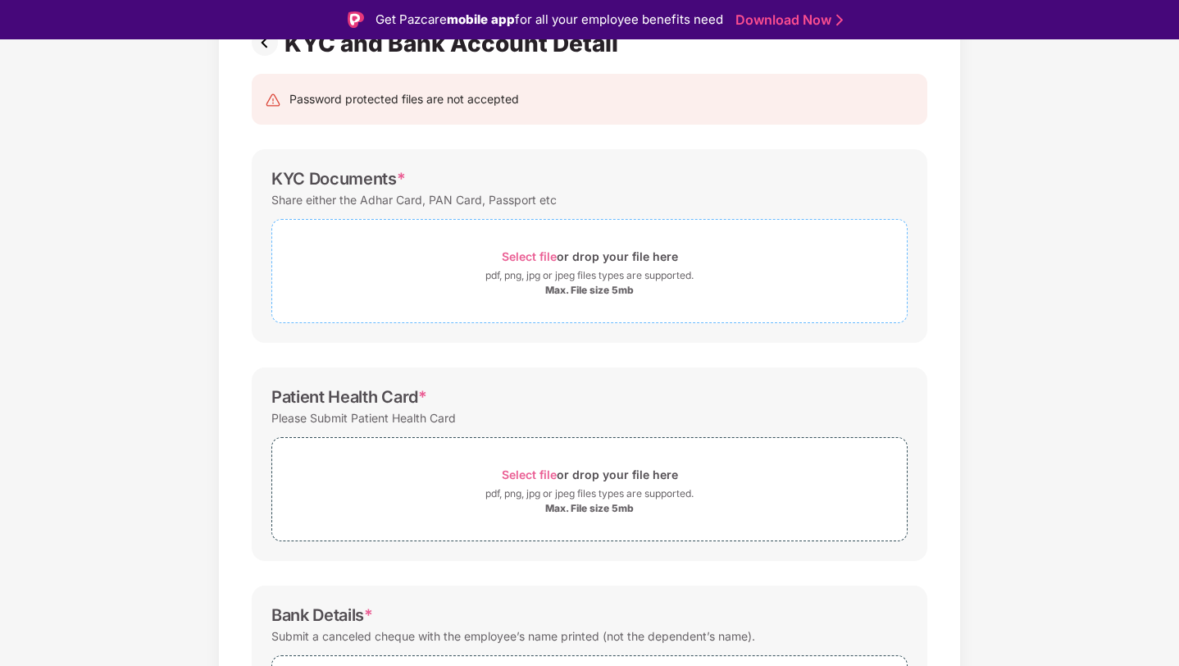
click at [517, 278] on div "pdf, png, jpg or jpeg files types are supported." at bounding box center [590, 275] width 208 height 16
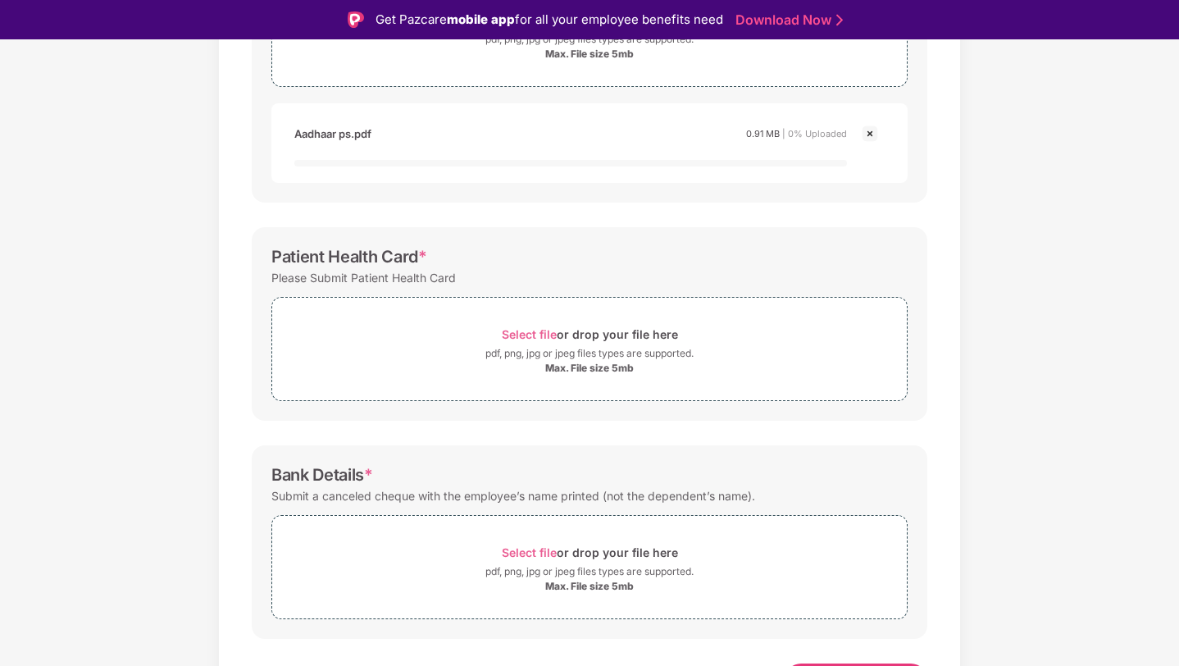
scroll to position [408, 0]
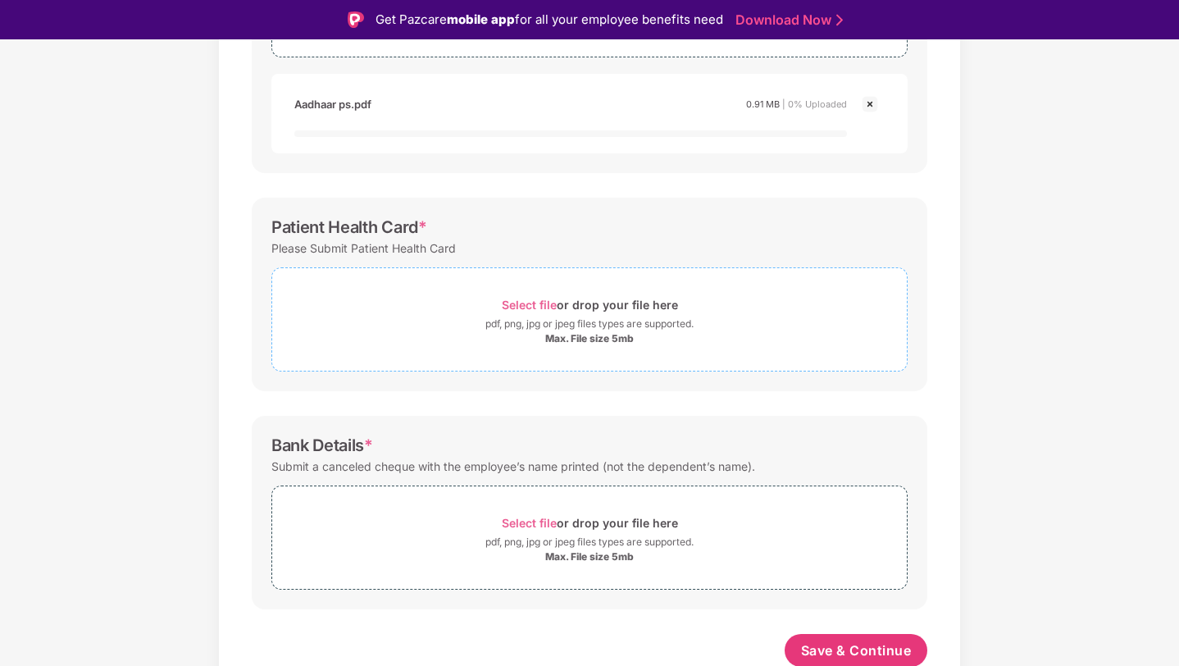
click at [549, 326] on div "pdf, png, jpg or jpeg files types are supported." at bounding box center [590, 324] width 208 height 16
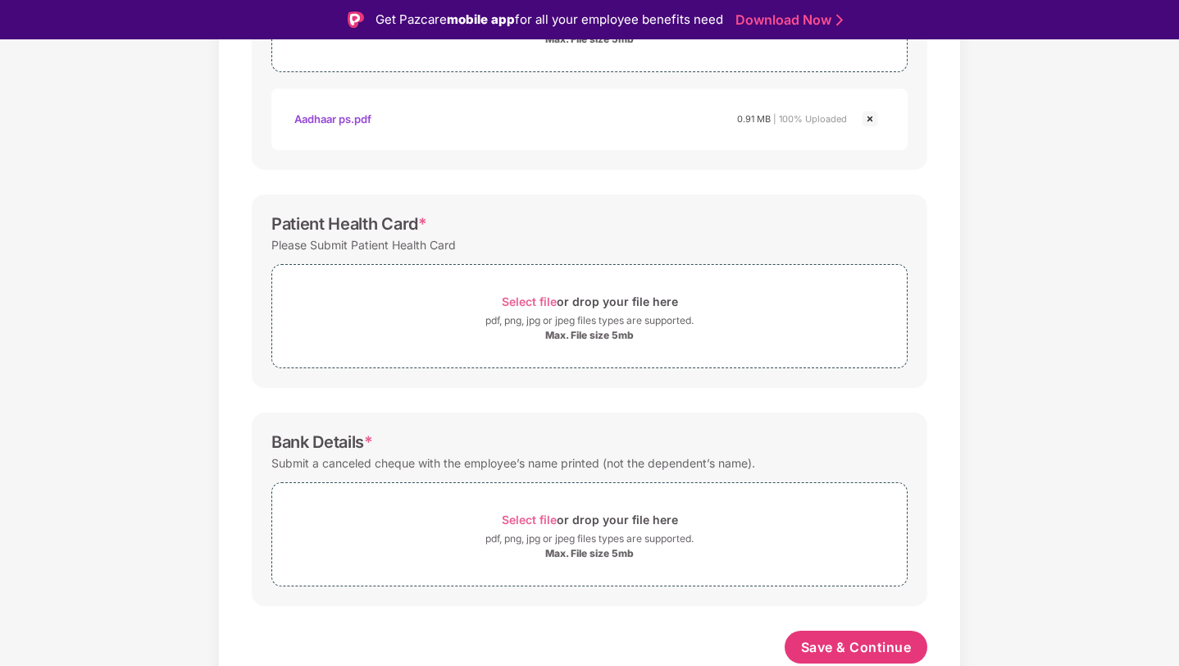
scroll to position [39, 0]
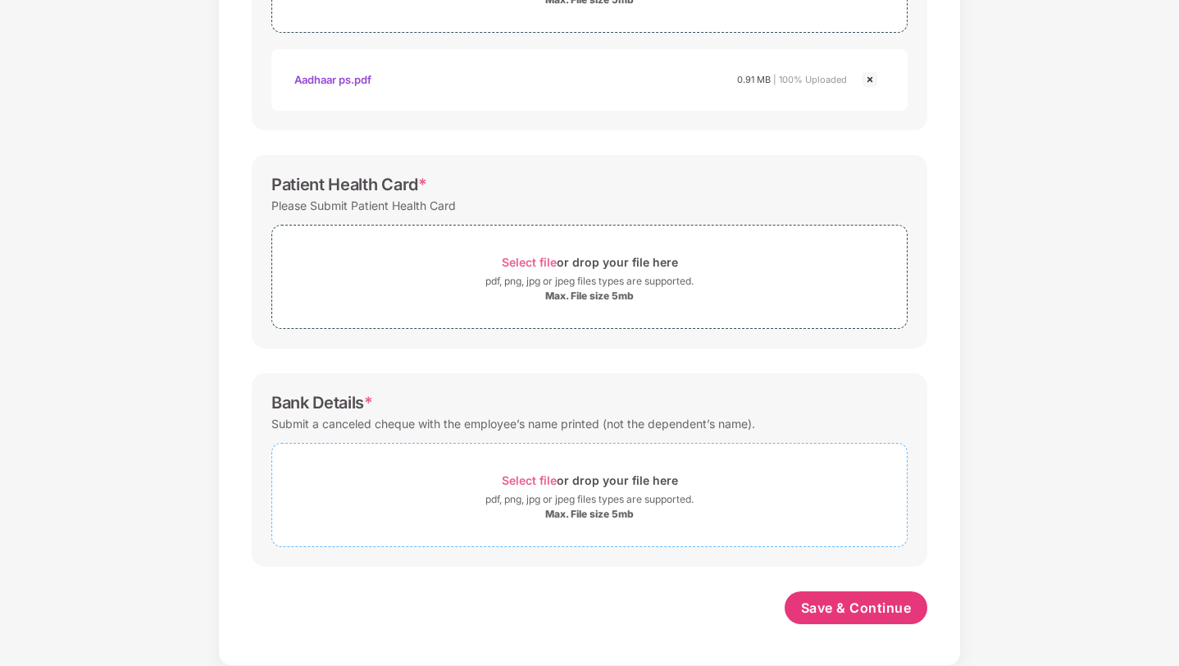
click at [576, 472] on div "Select file or drop your file here" at bounding box center [590, 480] width 176 height 22
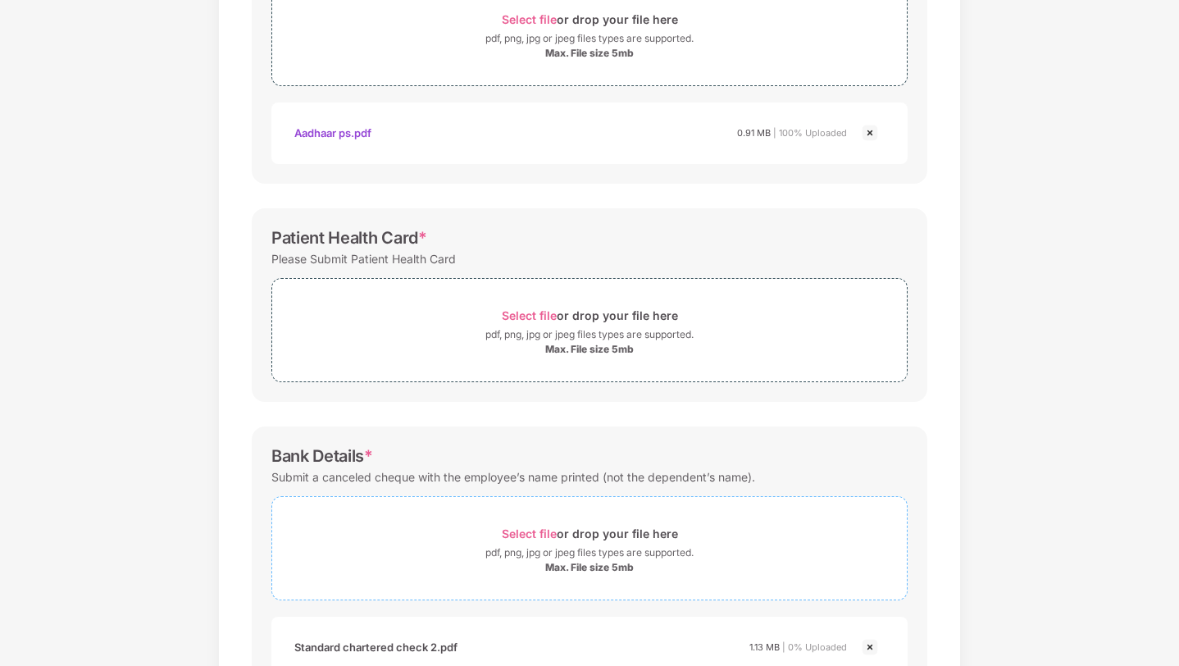
scroll to position [335, 0]
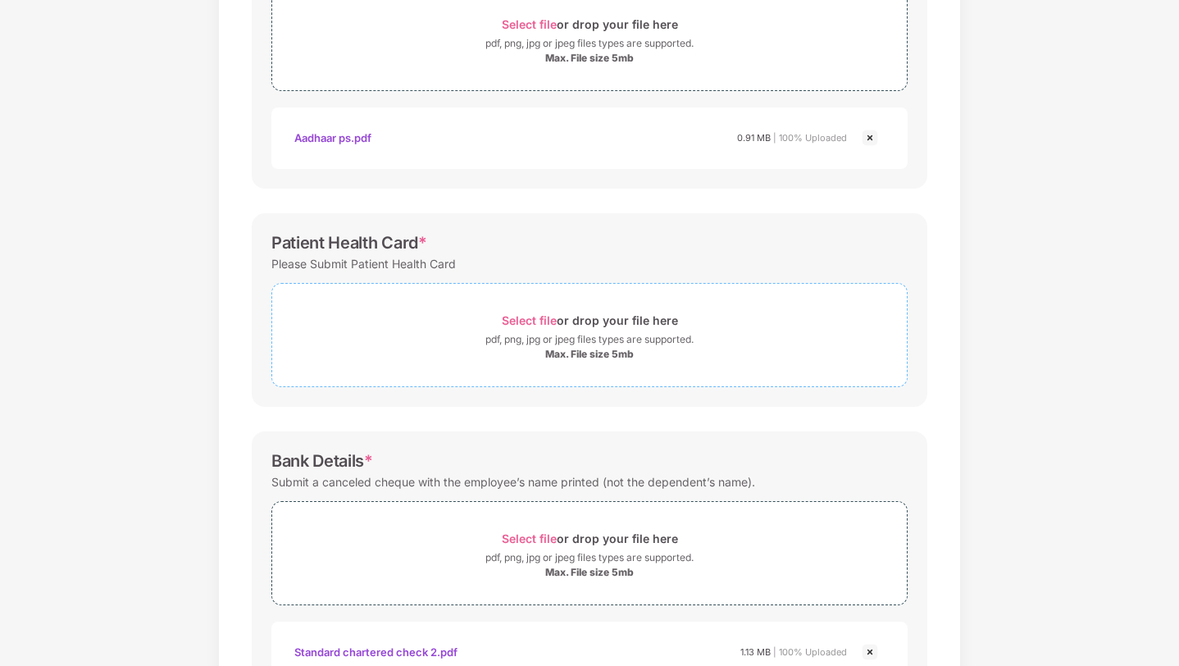
click at [559, 351] on div "Max. File size 5mb" at bounding box center [589, 354] width 89 height 13
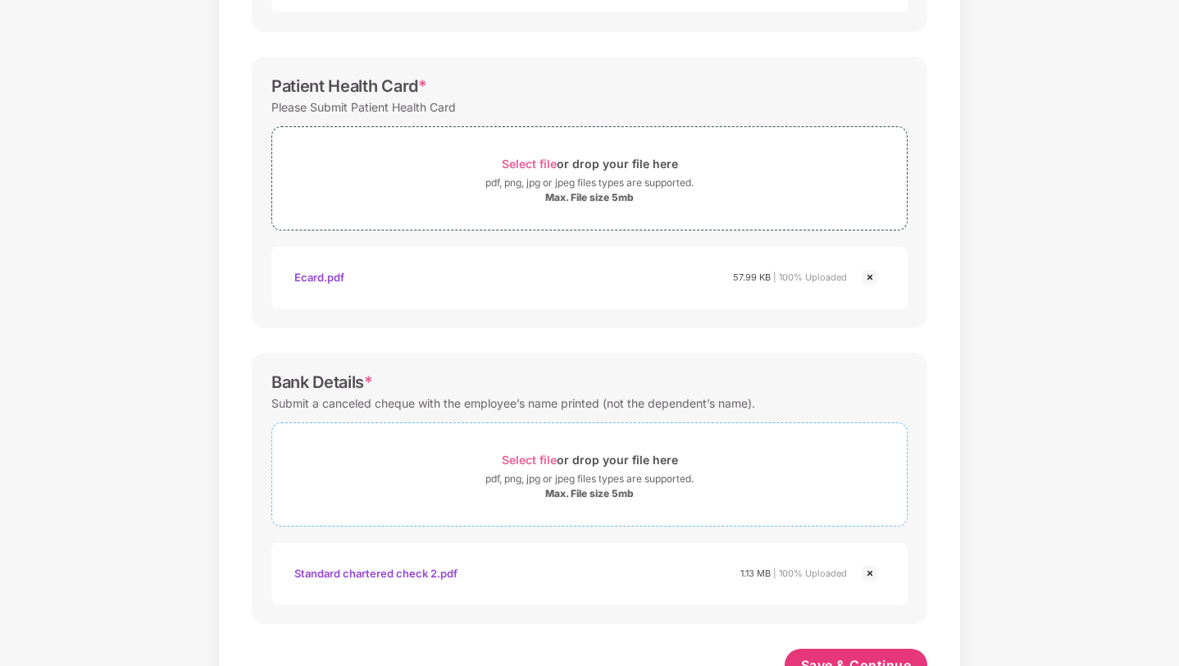
scroll to position [549, 0]
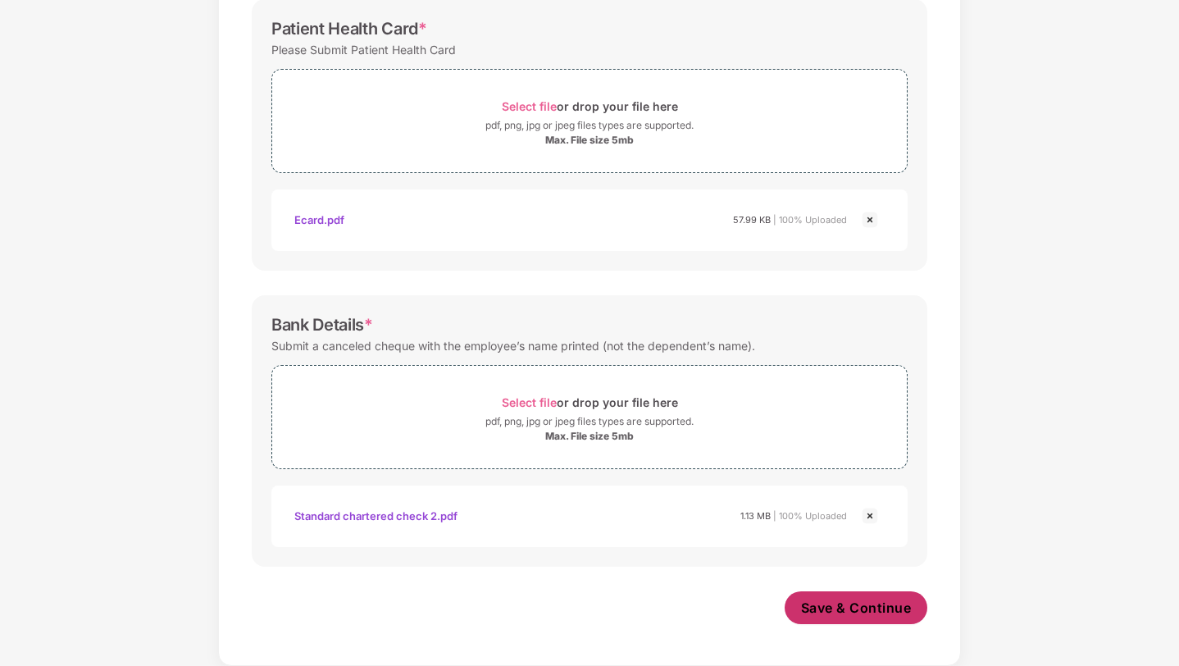
click at [841, 604] on span "Save & Continue" at bounding box center [856, 608] width 111 height 18
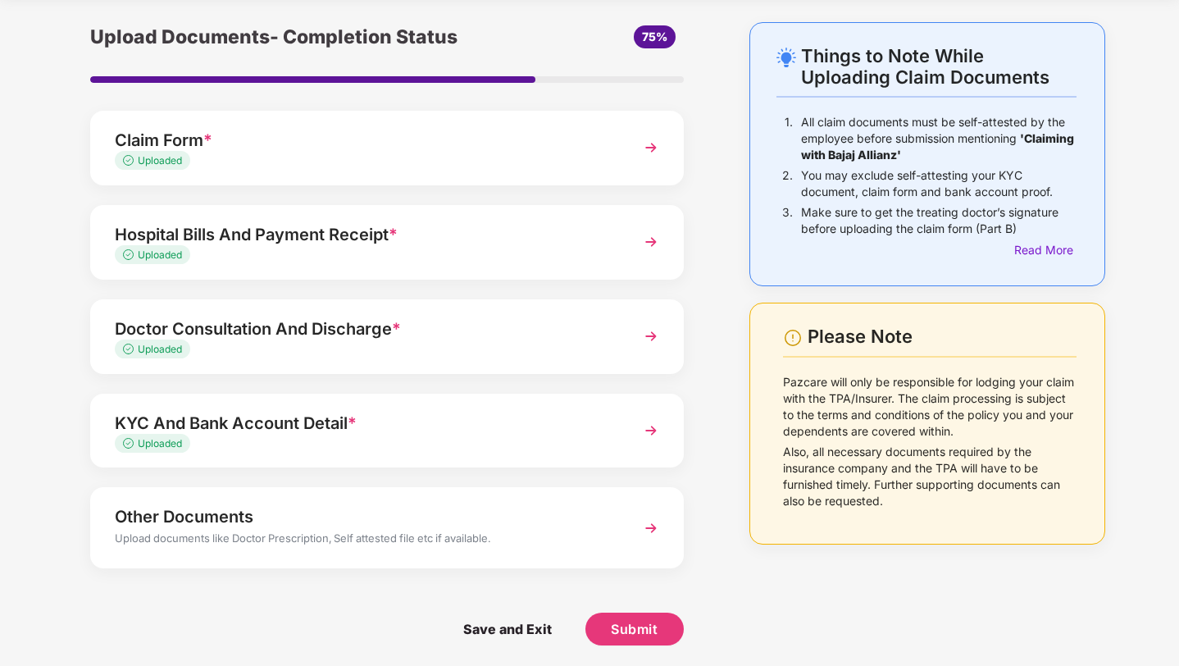
scroll to position [59, 0]
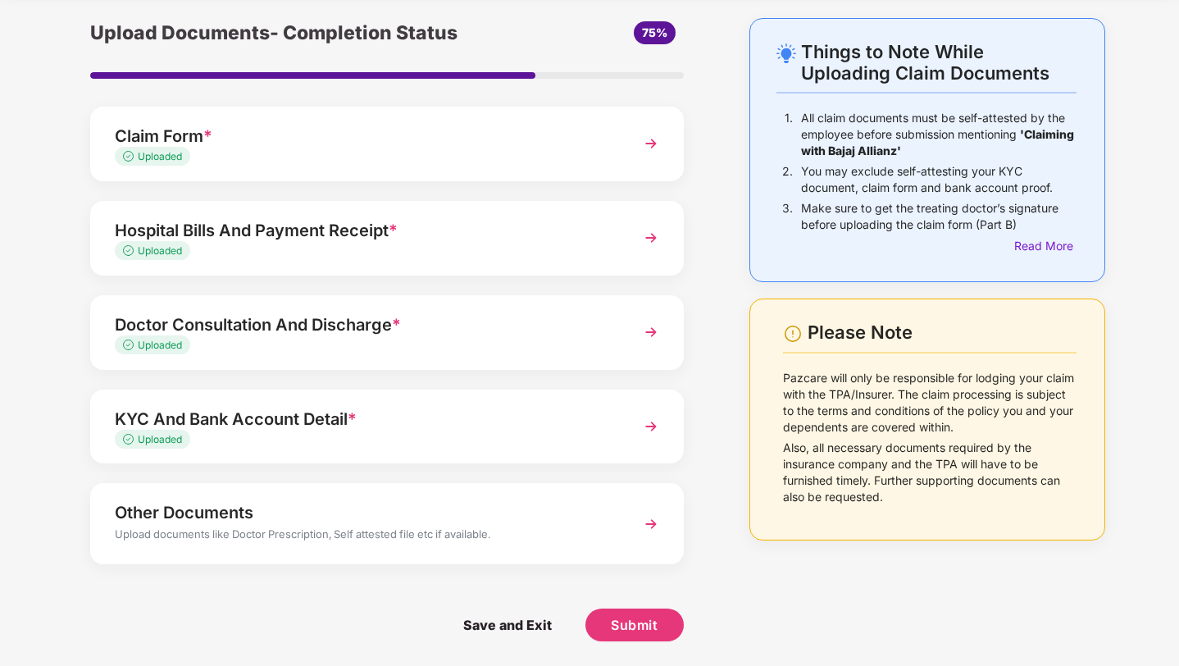
click at [365, 536] on div "Upload documents like Doctor Prescription, Self attested file etc if available." at bounding box center [364, 536] width 499 height 21
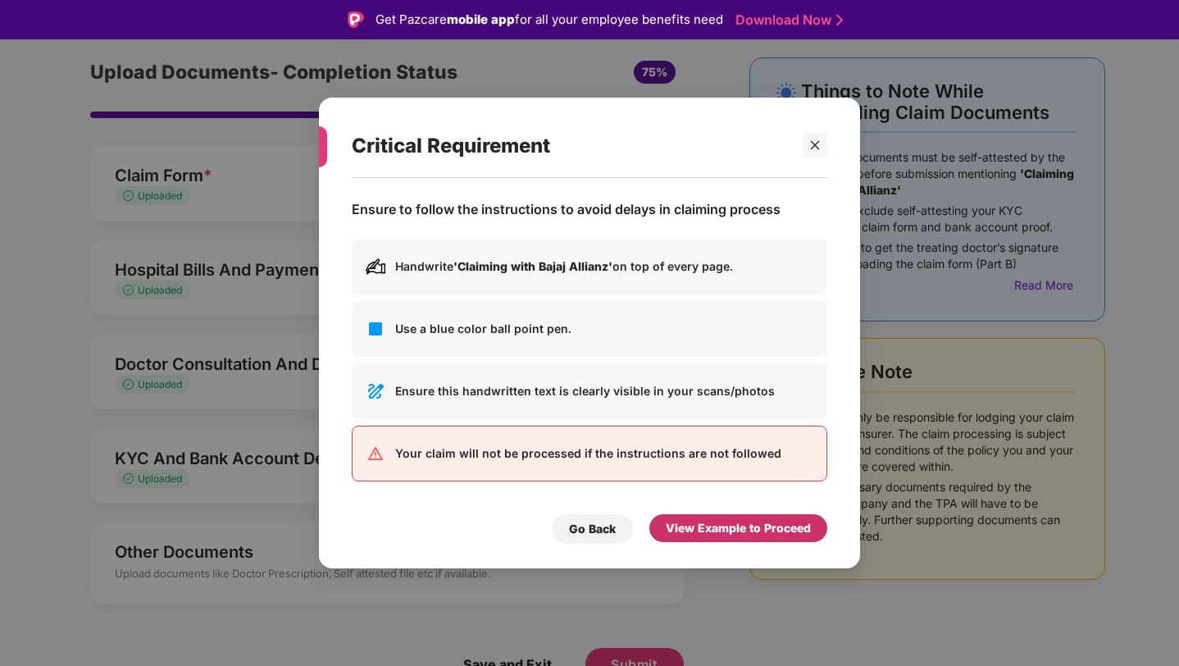
click at [748, 514] on div "View Example to Proceed" at bounding box center [739, 528] width 178 height 28
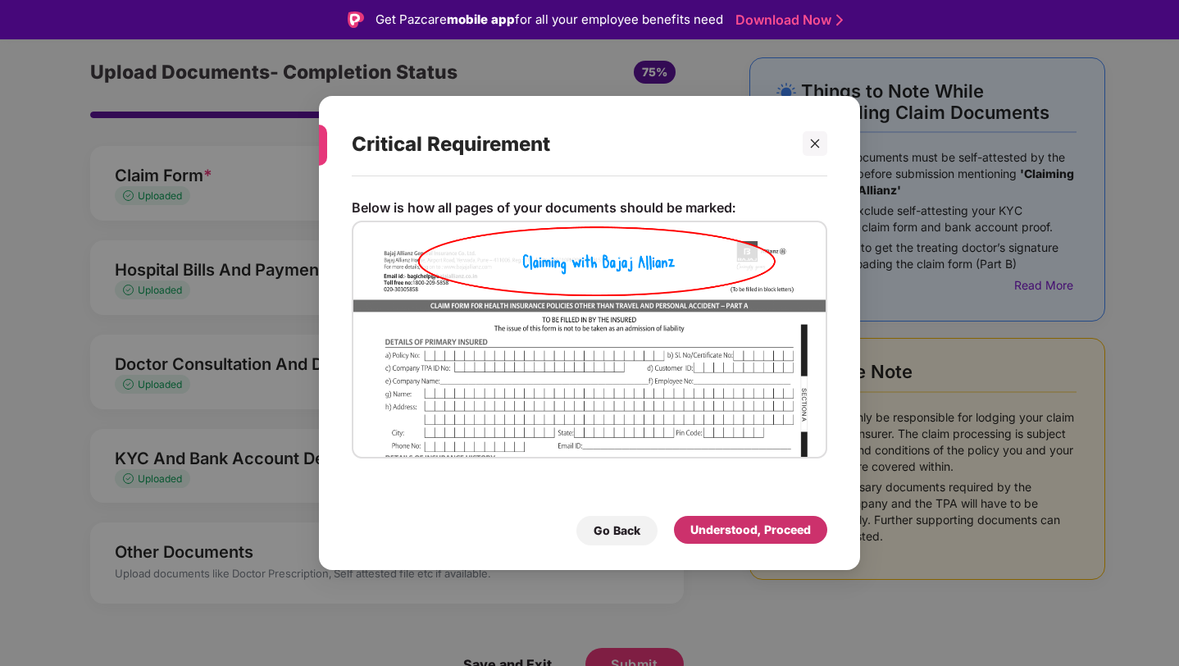
click at [744, 525] on div "Understood, Proceed" at bounding box center [751, 530] width 121 height 18
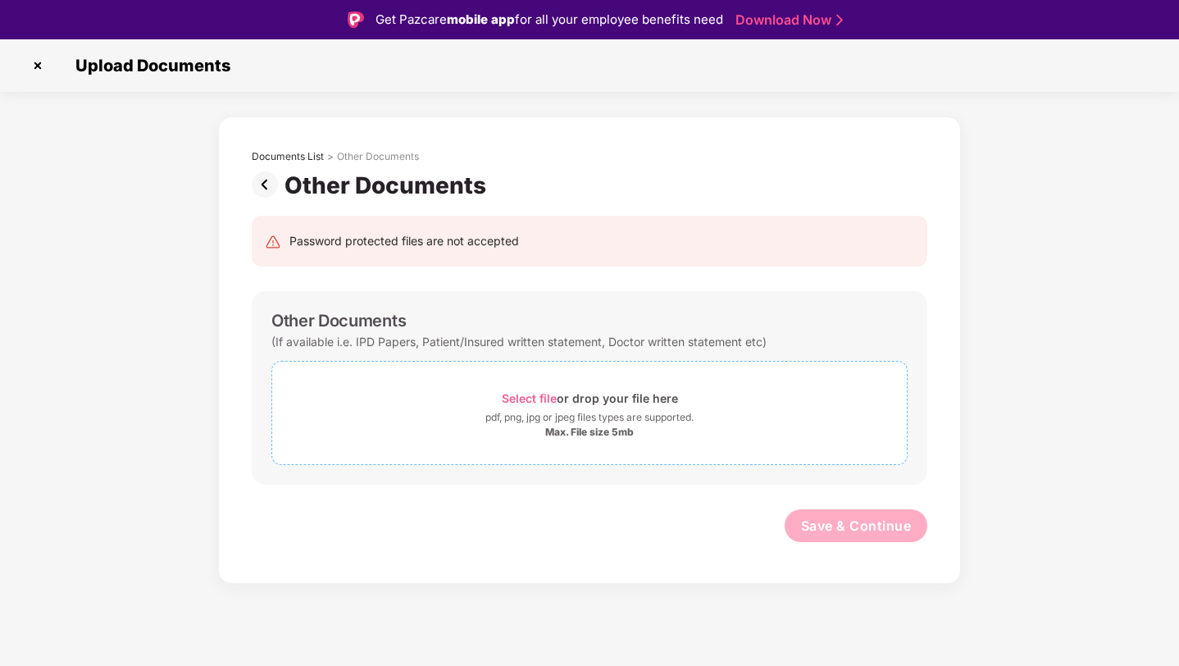
click at [614, 406] on div "Select file or drop your file here" at bounding box center [590, 398] width 176 height 22
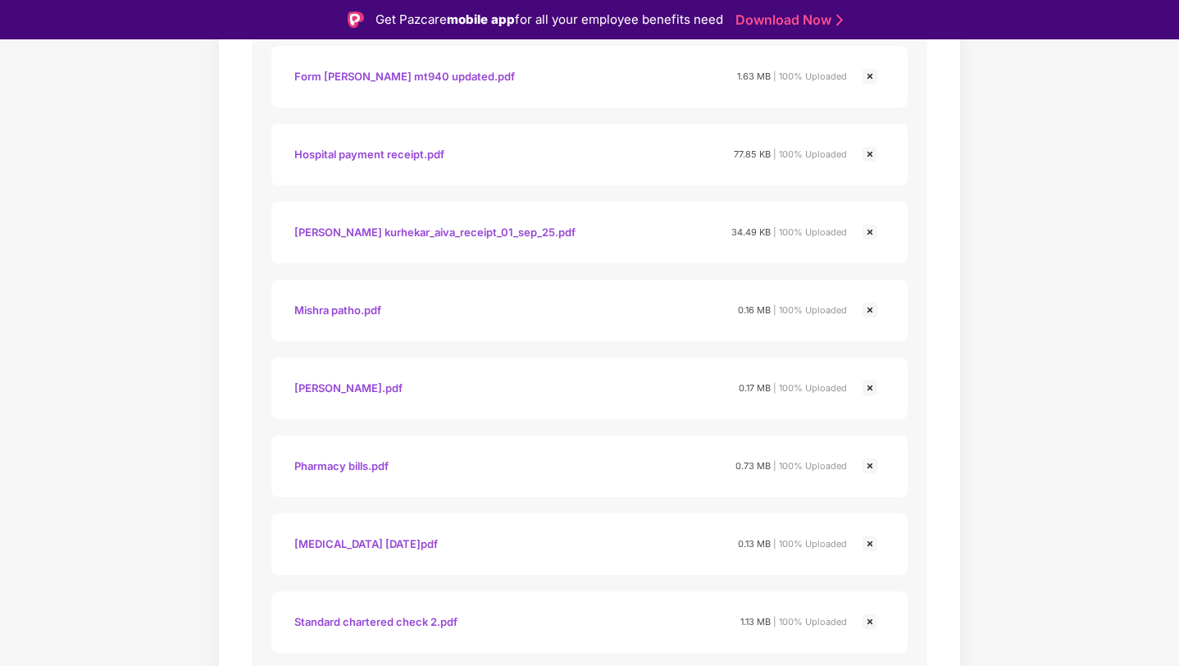
scroll to position [1281, 0]
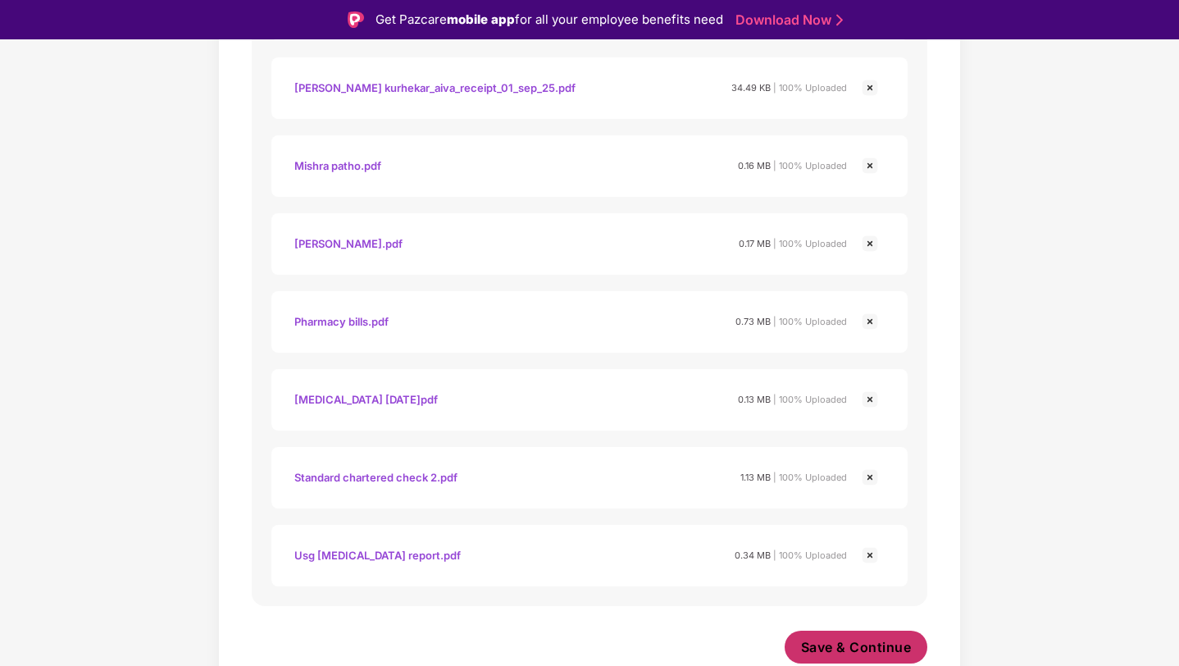
click at [840, 647] on span "Save & Continue" at bounding box center [856, 647] width 111 height 18
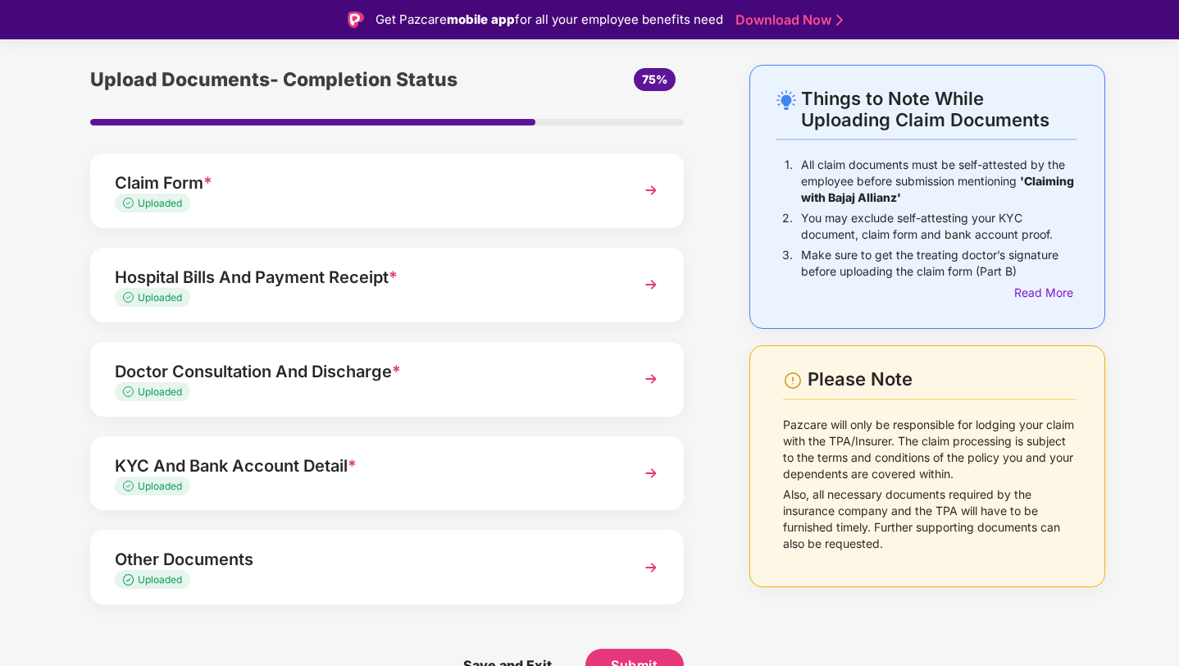
scroll to position [52, 0]
click at [383, 219] on div "Claim Form * Uploaded" at bounding box center [387, 190] width 594 height 75
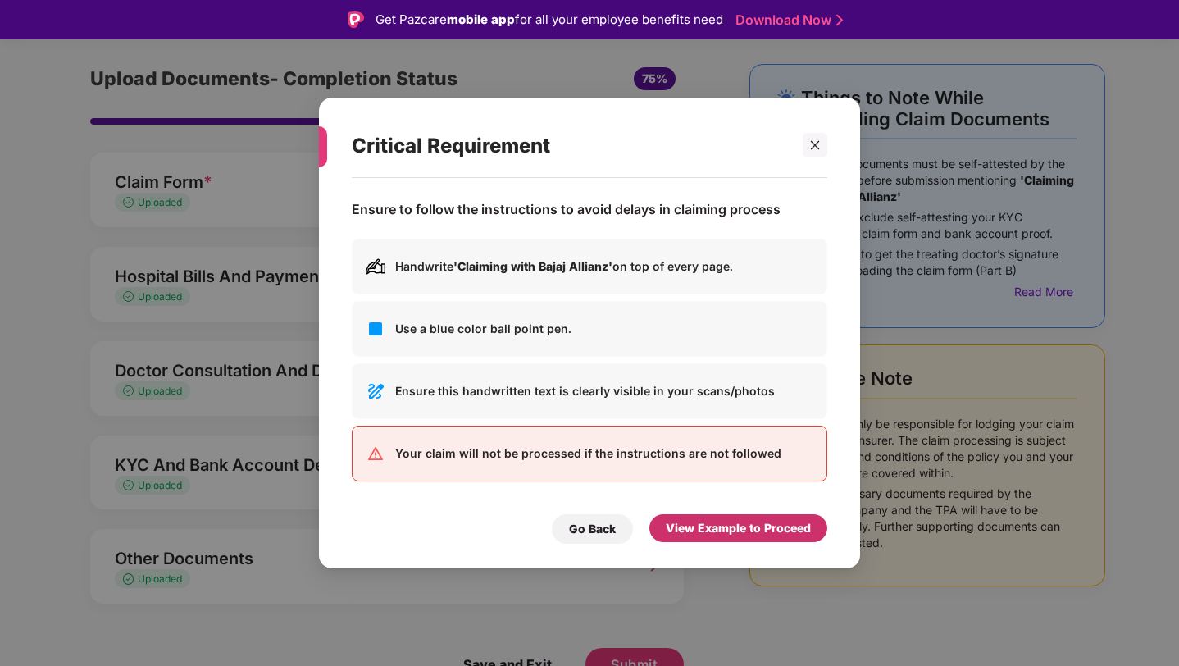
click at [755, 531] on div "View Example to Proceed" at bounding box center [738, 528] width 145 height 18
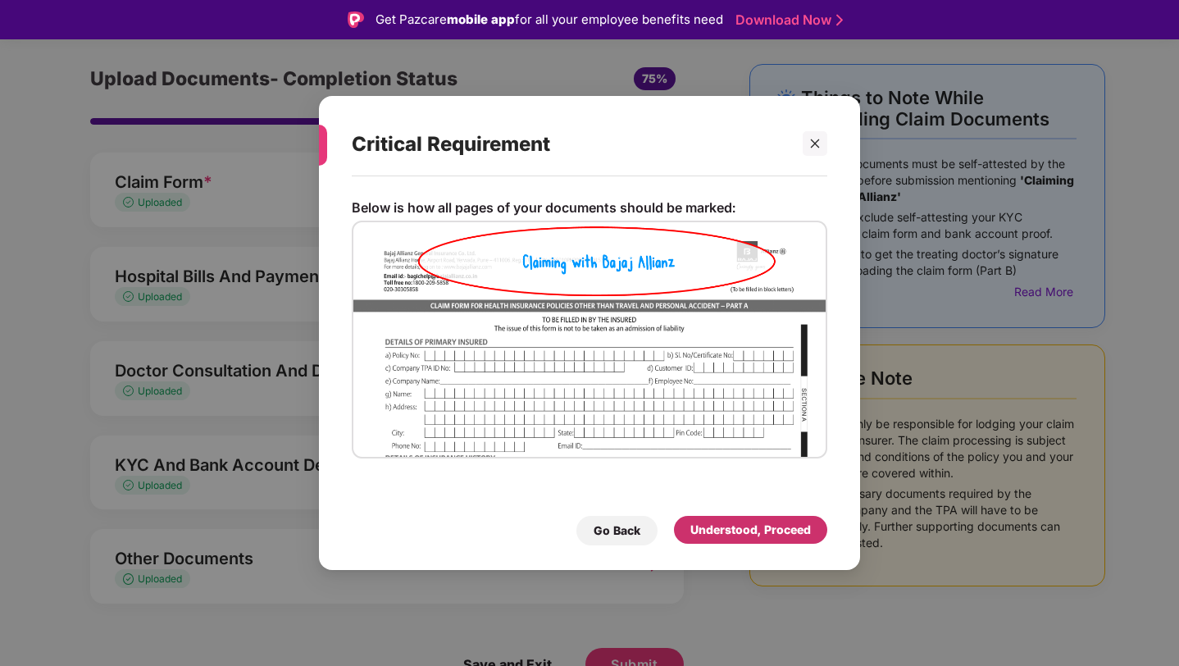
click at [755, 531] on div "Understood, Proceed" at bounding box center [751, 530] width 121 height 18
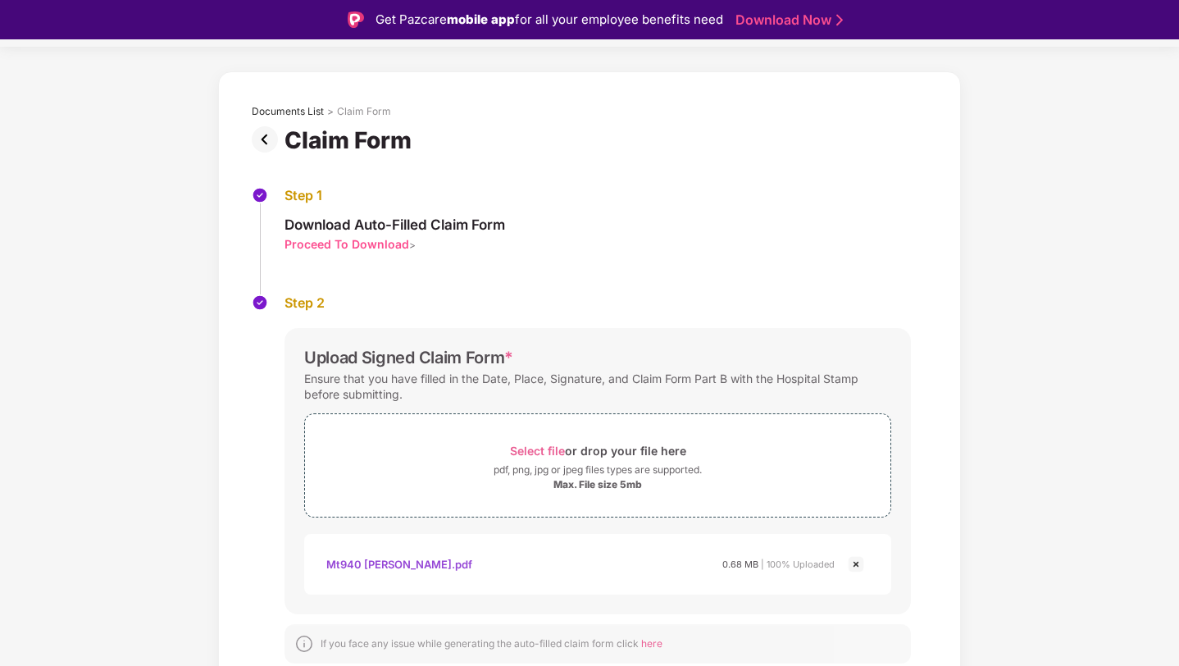
scroll to position [39, 0]
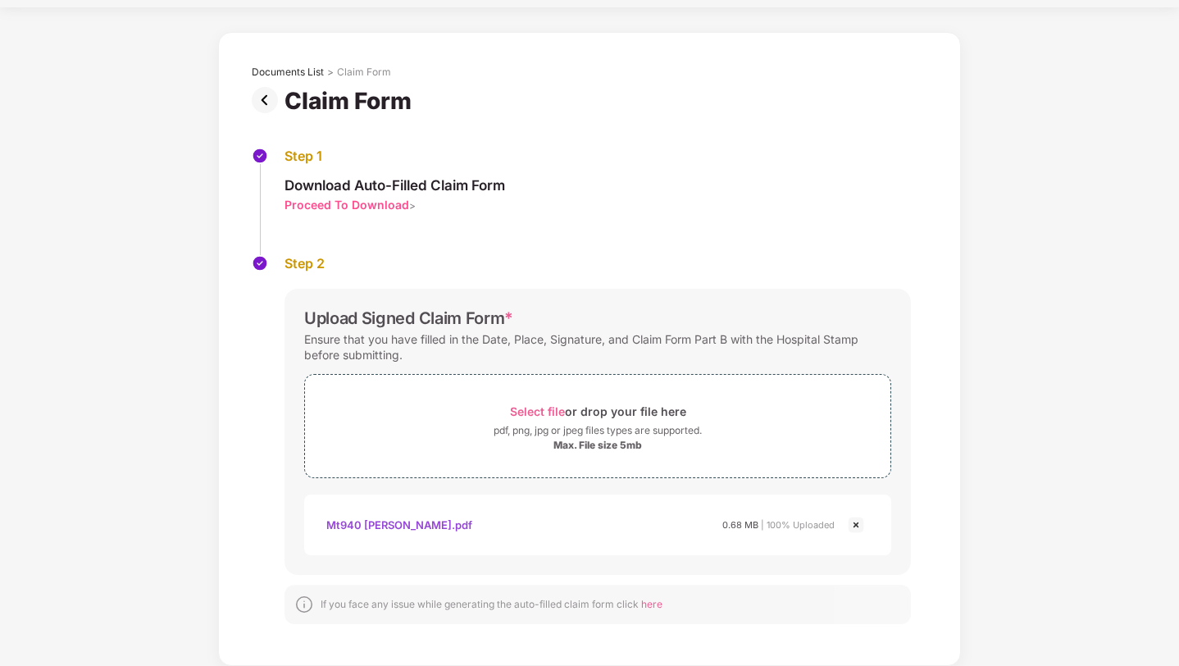
click at [267, 99] on img at bounding box center [268, 100] width 33 height 26
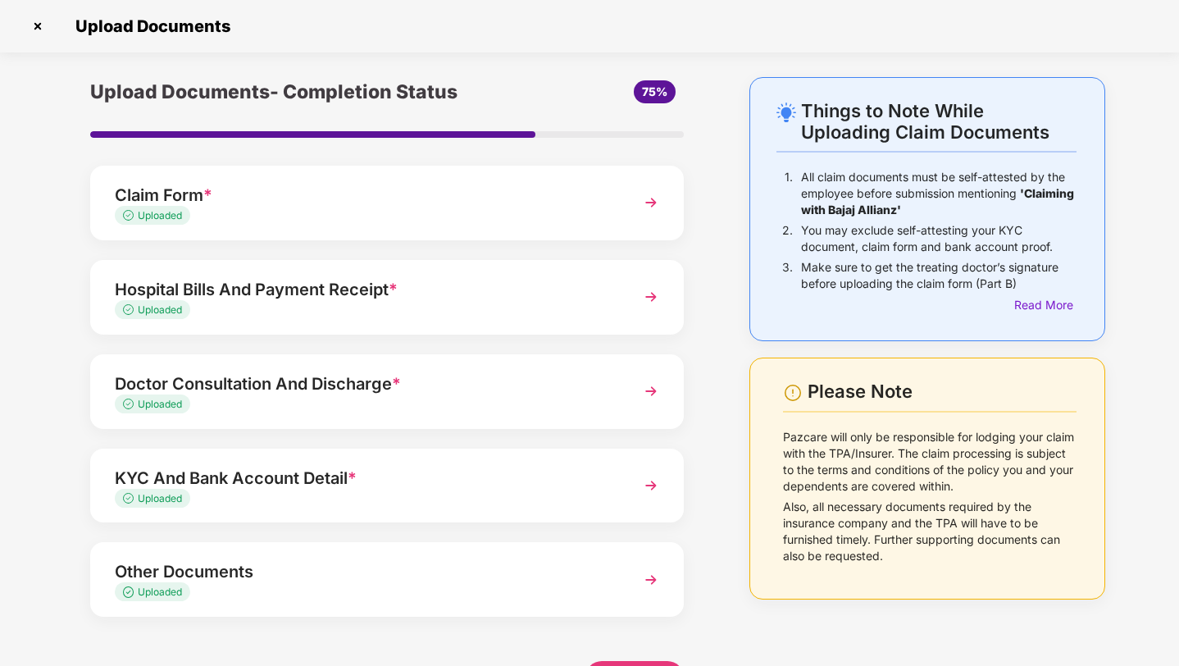
scroll to position [52, 0]
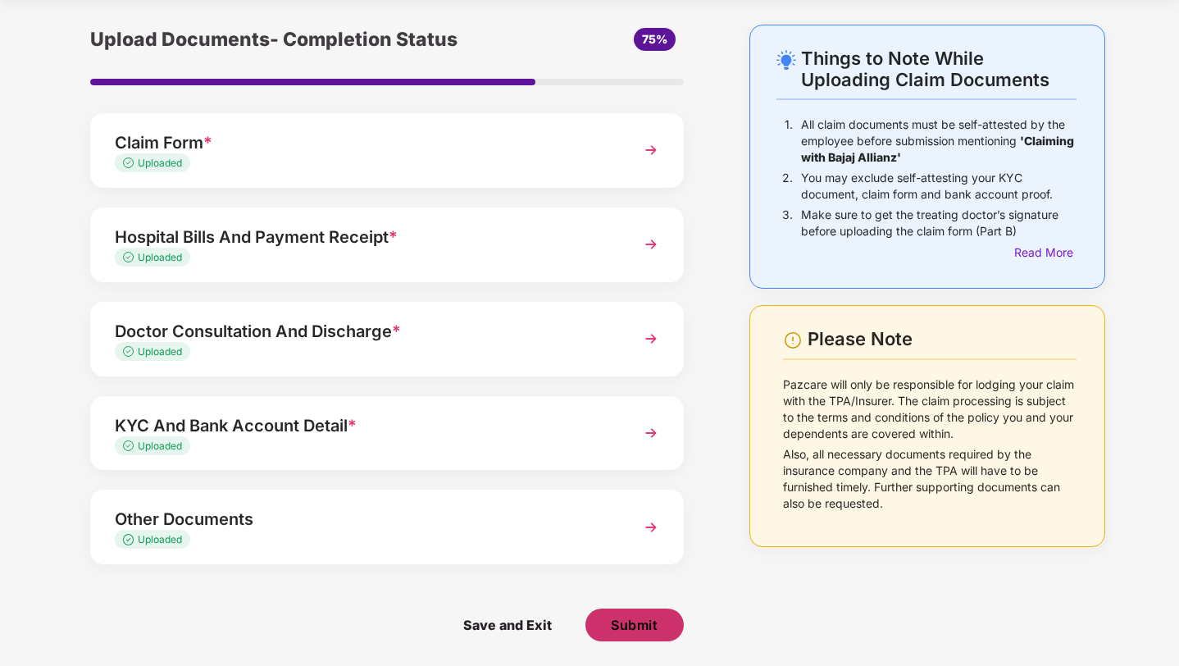
click at [617, 626] on span "Submit" at bounding box center [634, 625] width 47 height 18
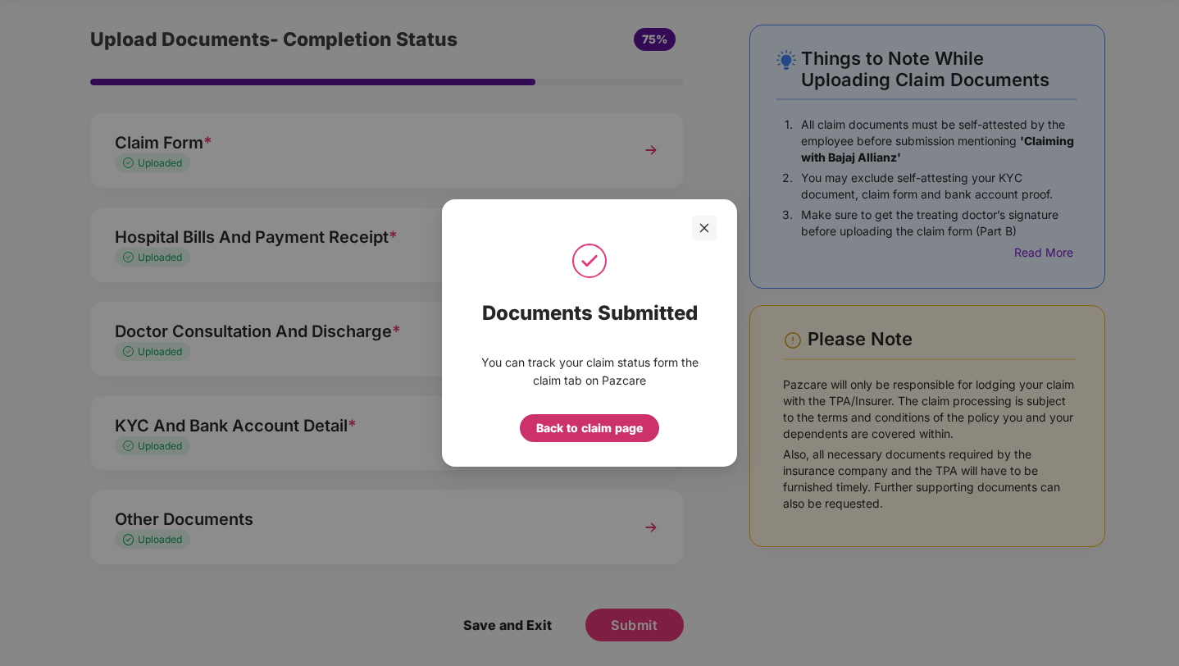
click at [579, 435] on div "Back to claim page" at bounding box center [589, 428] width 107 height 18
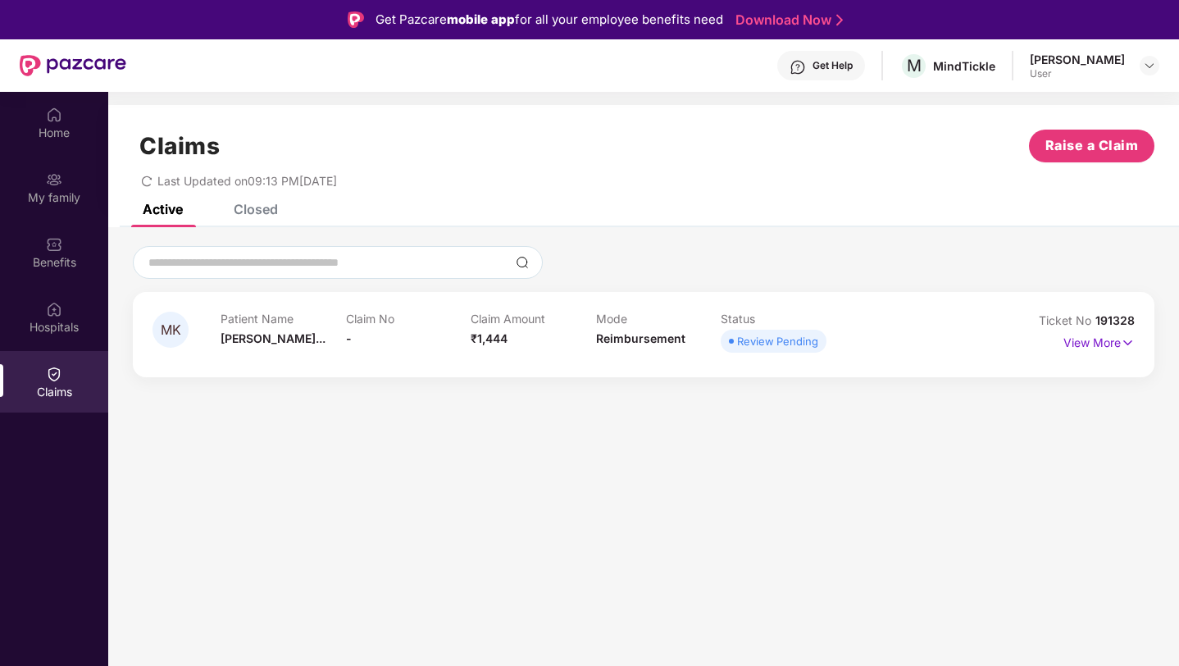
click at [276, 205] on div "Closed" at bounding box center [256, 209] width 44 height 16
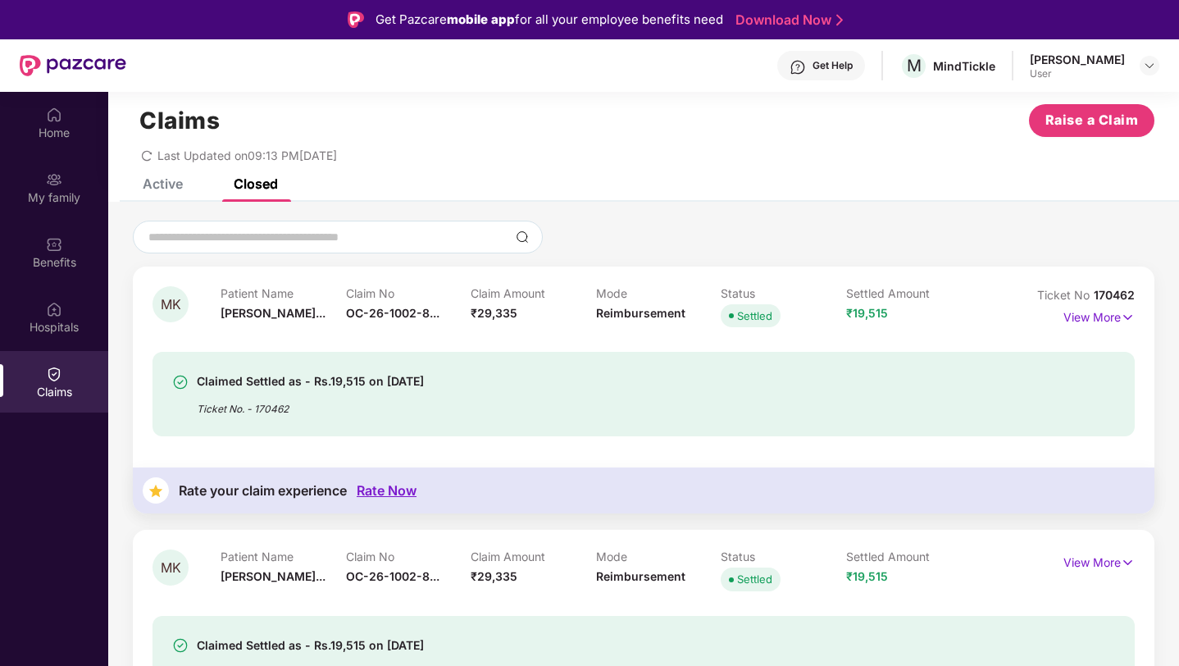
scroll to position [20, 0]
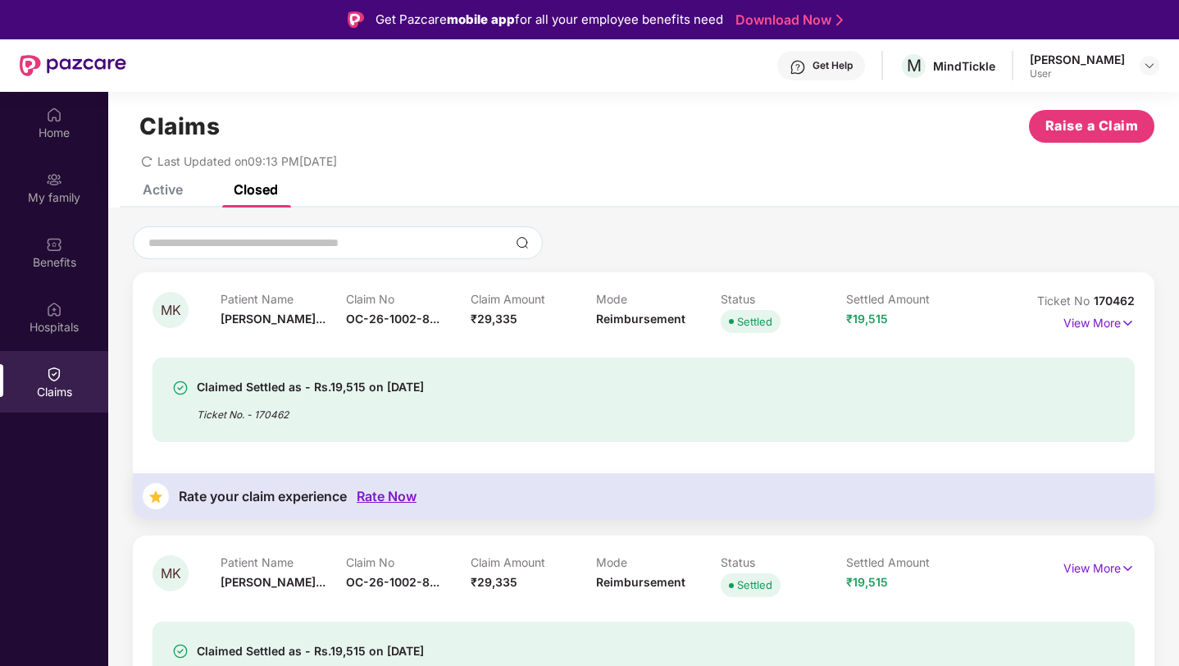
click at [164, 185] on div "Active" at bounding box center [163, 189] width 40 height 16
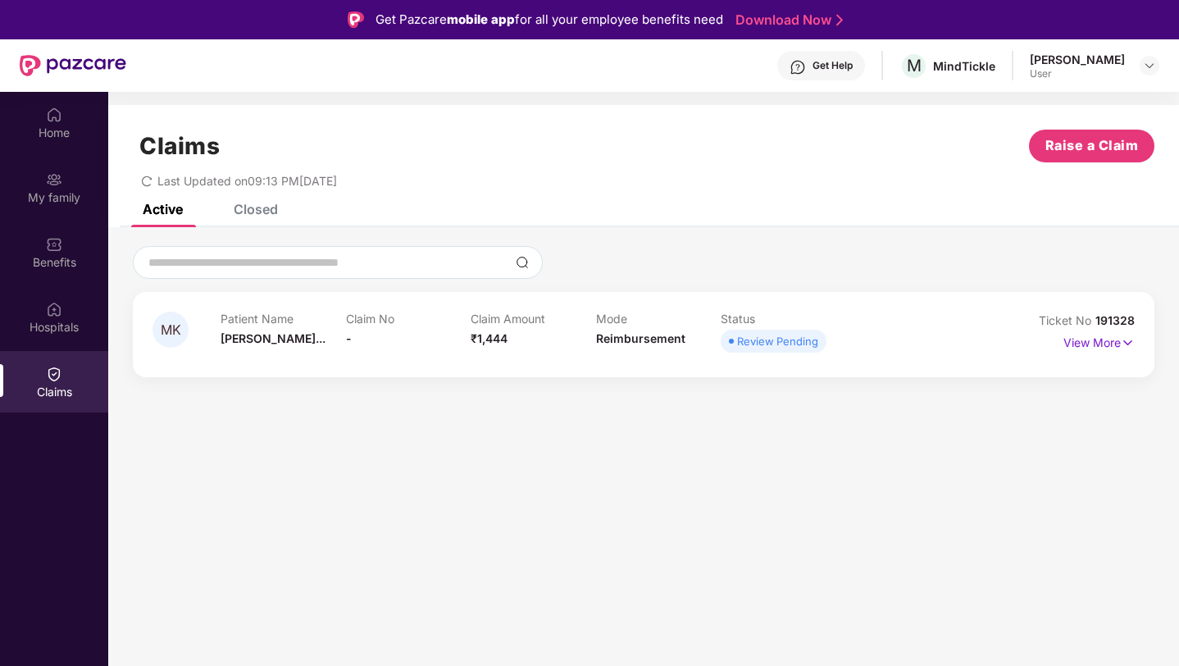
scroll to position [0, 0]
click at [1100, 332] on p "View More" at bounding box center [1099, 341] width 71 height 22
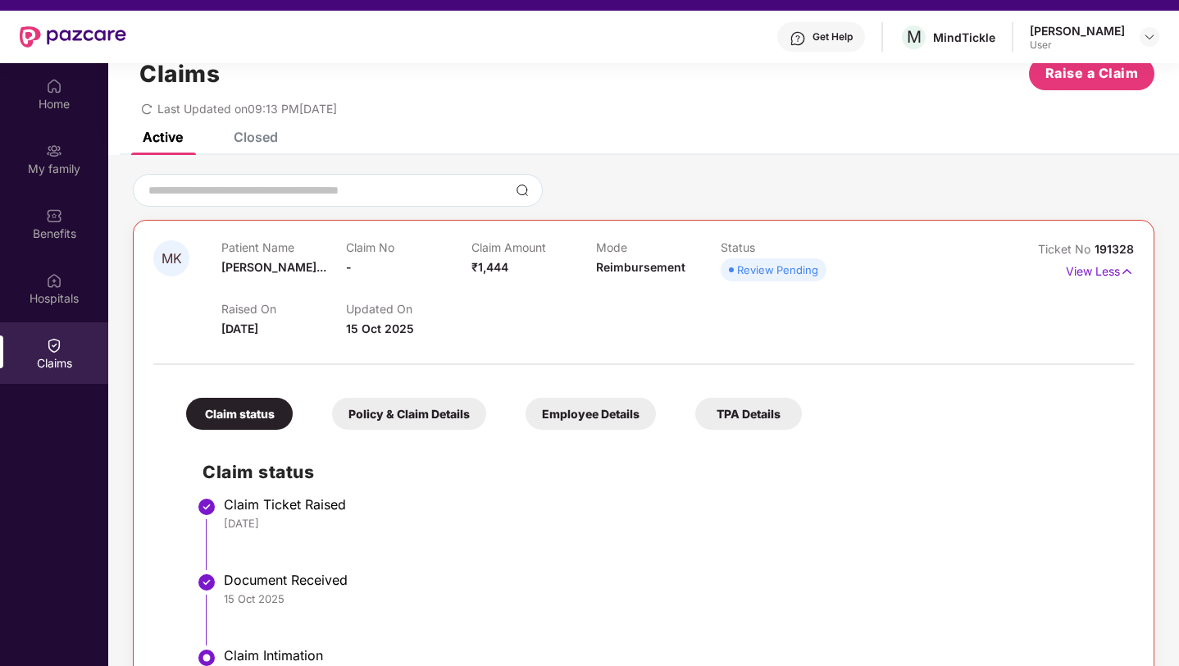
scroll to position [92, 0]
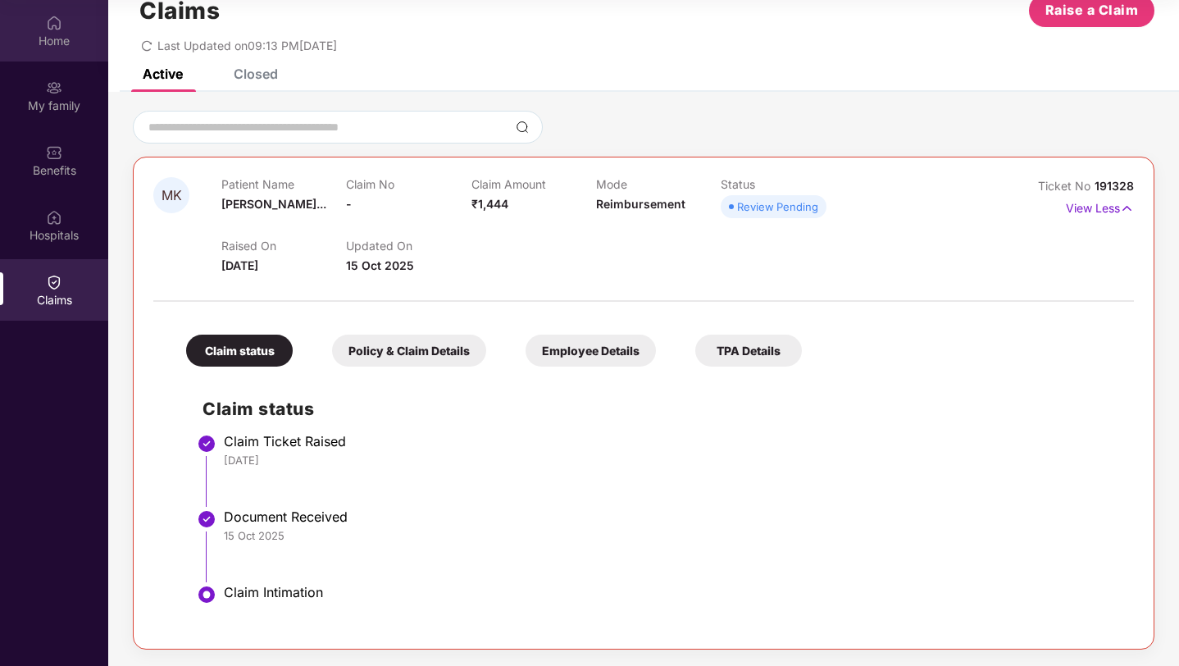
click at [54, 35] on div "Home" at bounding box center [54, 41] width 108 height 16
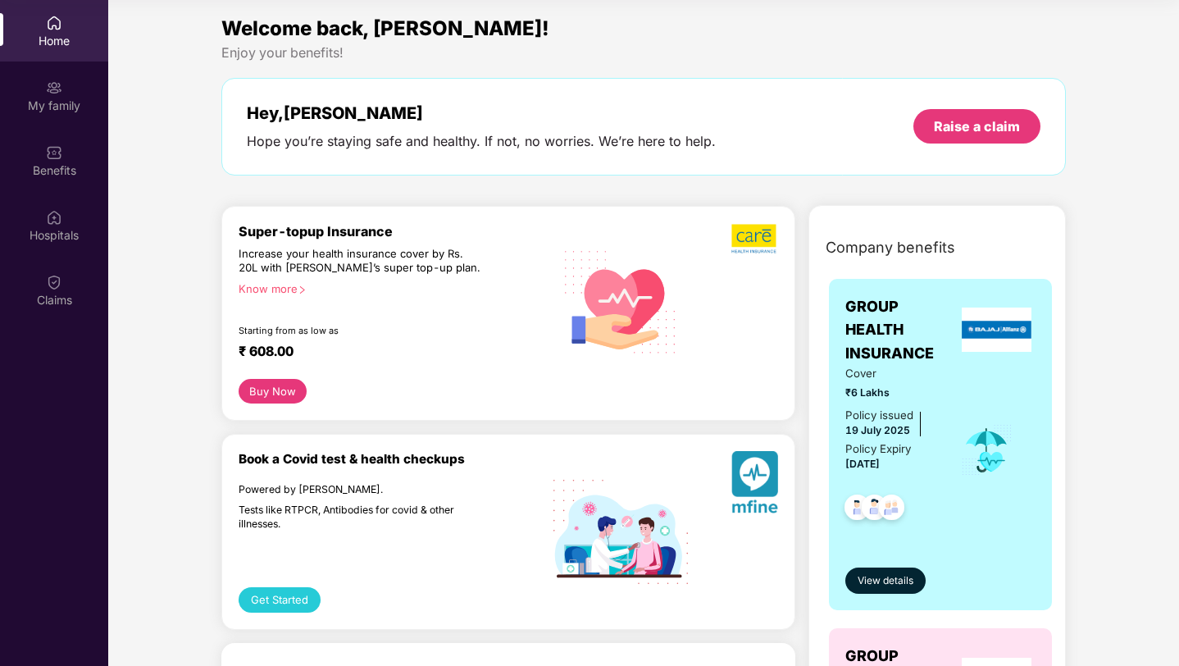
click at [54, 35] on div "Home" at bounding box center [54, 41] width 108 height 16
click at [77, 273] on div "Claims" at bounding box center [54, 290] width 108 height 62
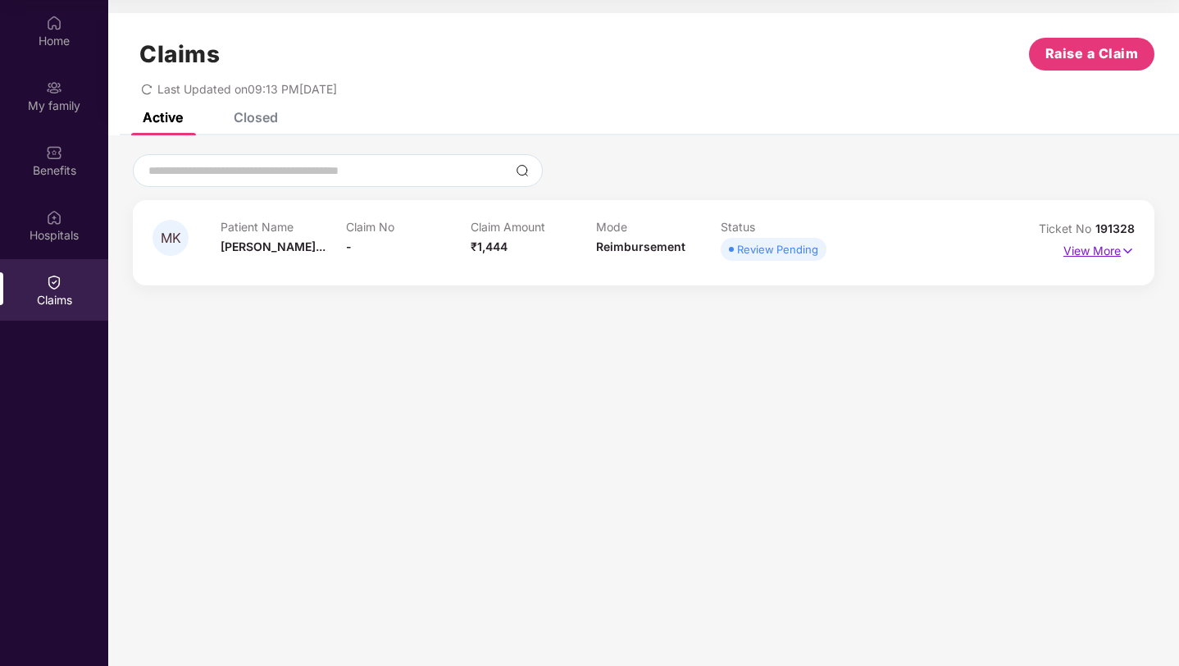
click at [1111, 252] on p "View More" at bounding box center [1099, 249] width 71 height 22
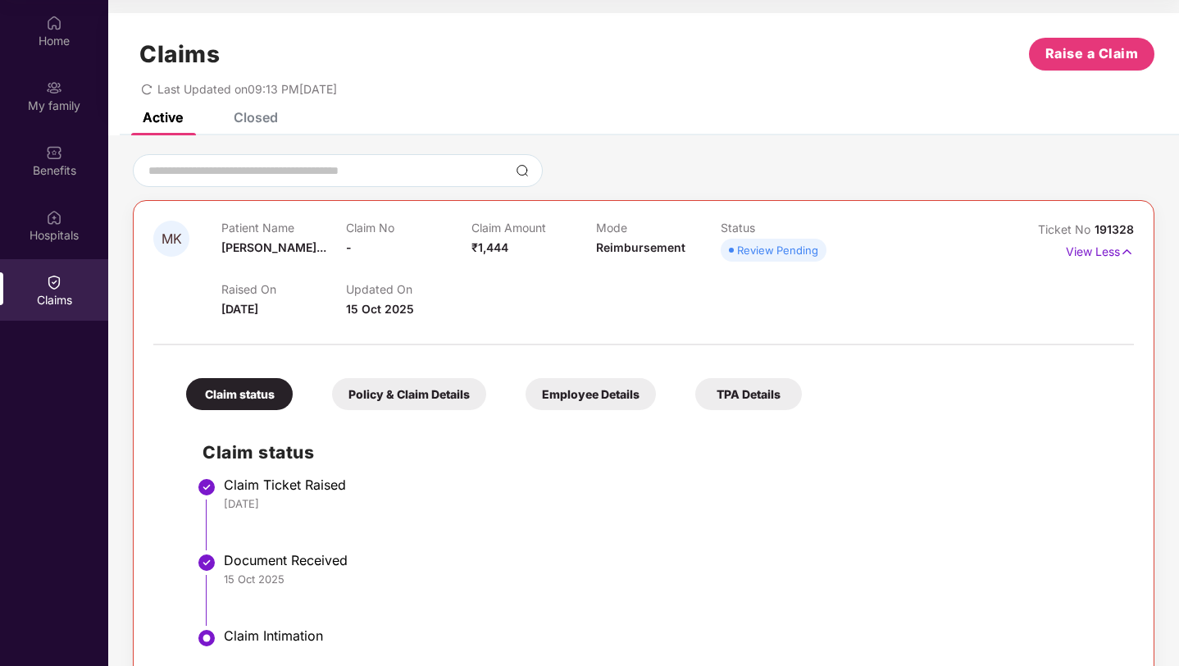
scroll to position [43, 0]
